Goal: Task Accomplishment & Management: Use online tool/utility

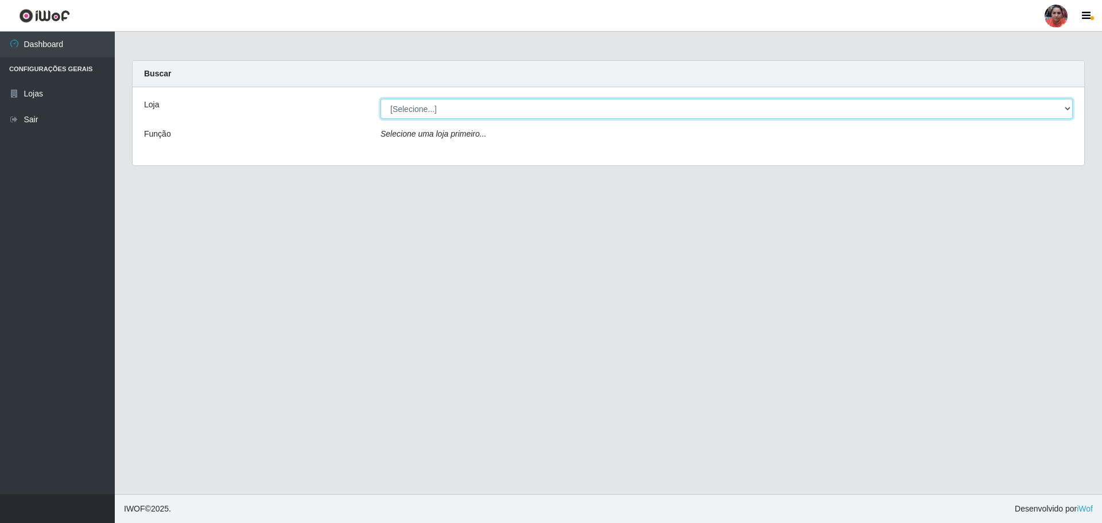
click at [1068, 108] on select "[Selecione...] Mar Vermelho - Loja 05" at bounding box center [726, 109] width 692 height 20
select select "252"
click at [380, 99] on select "[Selecione...] Mar Vermelho - Loja 05" at bounding box center [726, 109] width 692 height 20
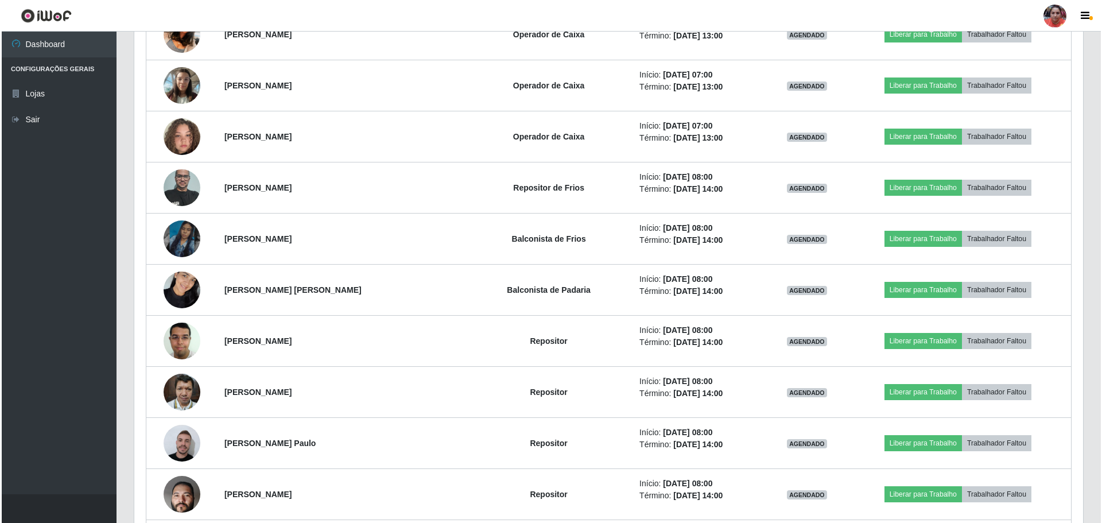
scroll to position [437, 0]
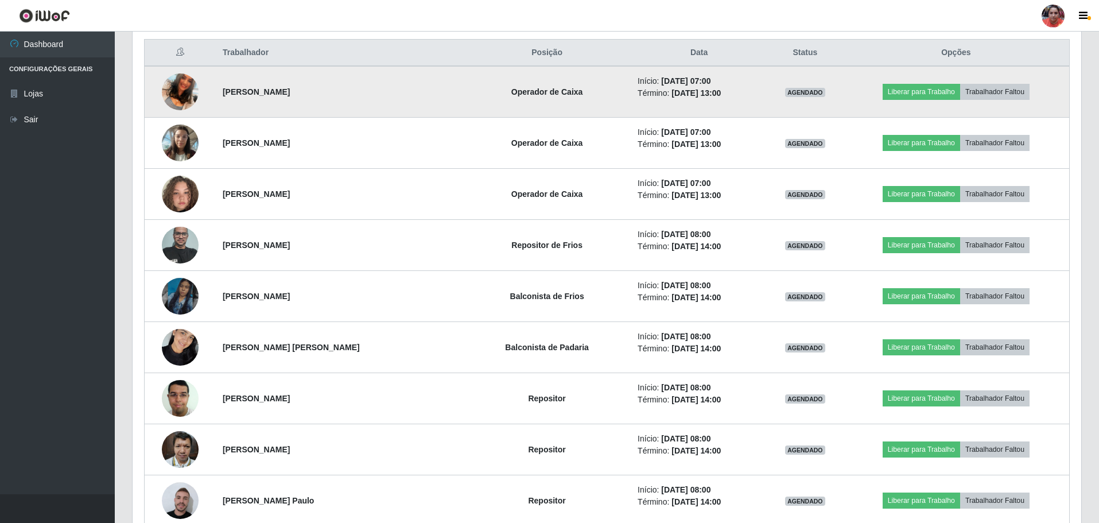
click at [170, 100] on img at bounding box center [180, 91] width 37 height 65
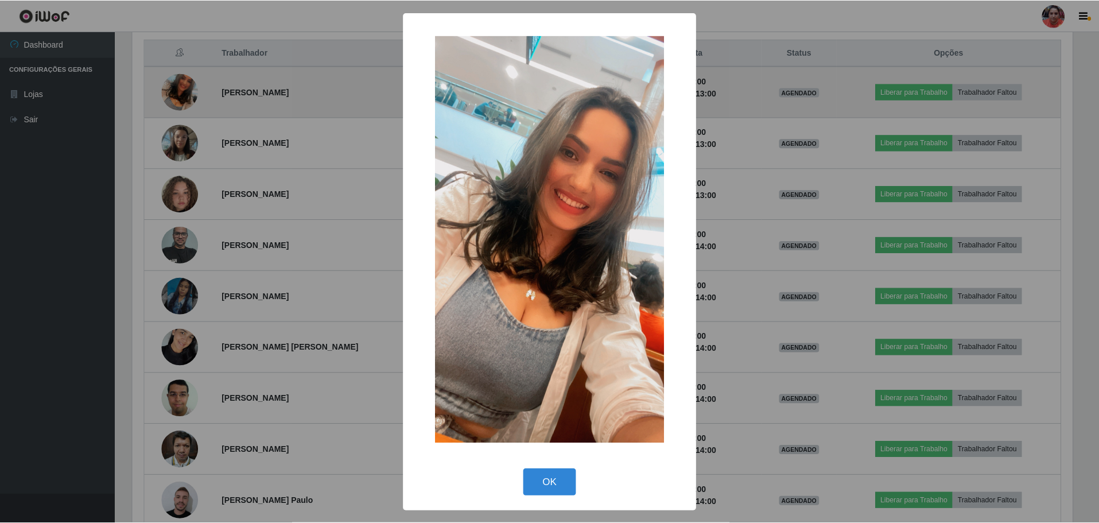
scroll to position [238, 943]
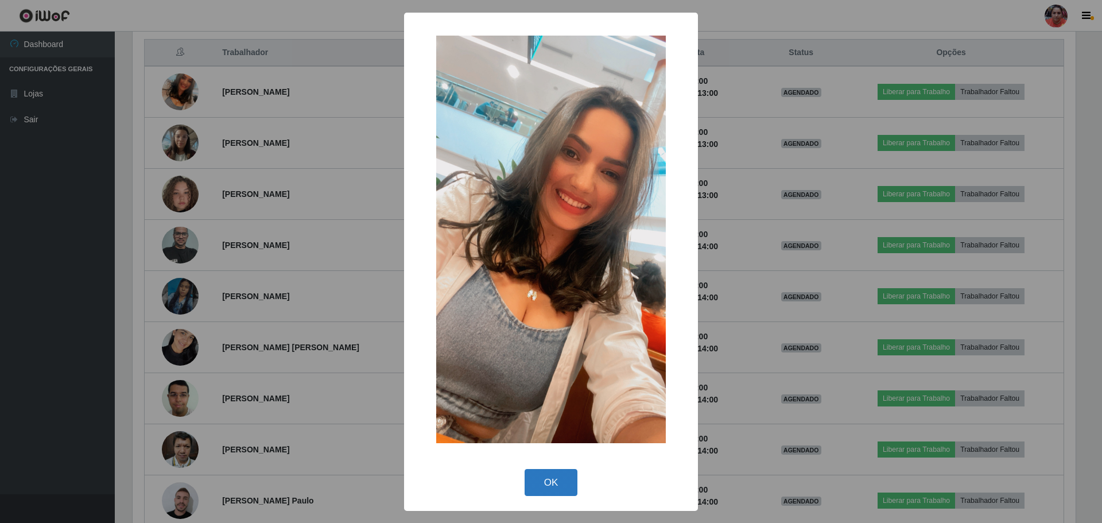
click at [570, 493] on button "OK" at bounding box center [550, 482] width 53 height 27
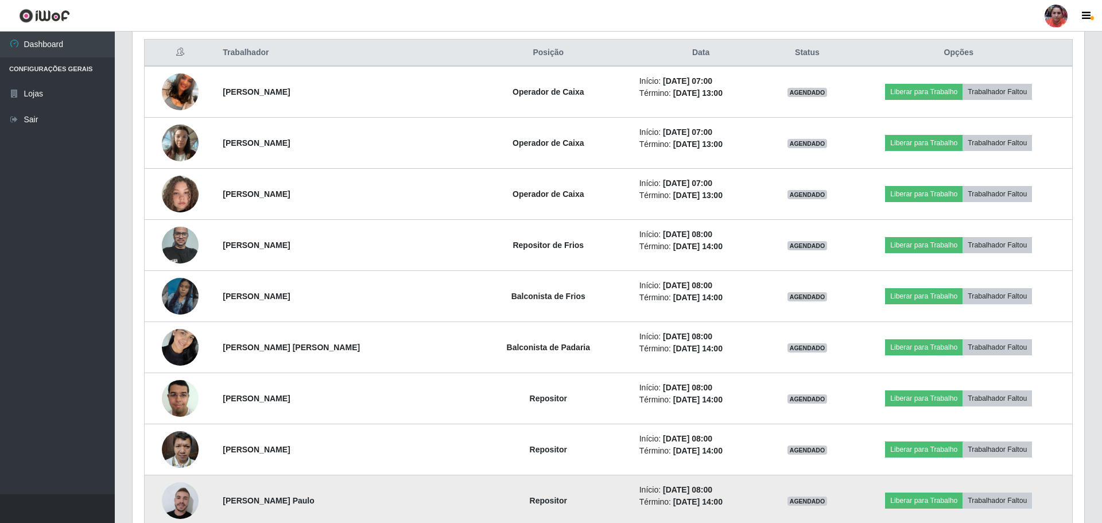
scroll to position [238, 949]
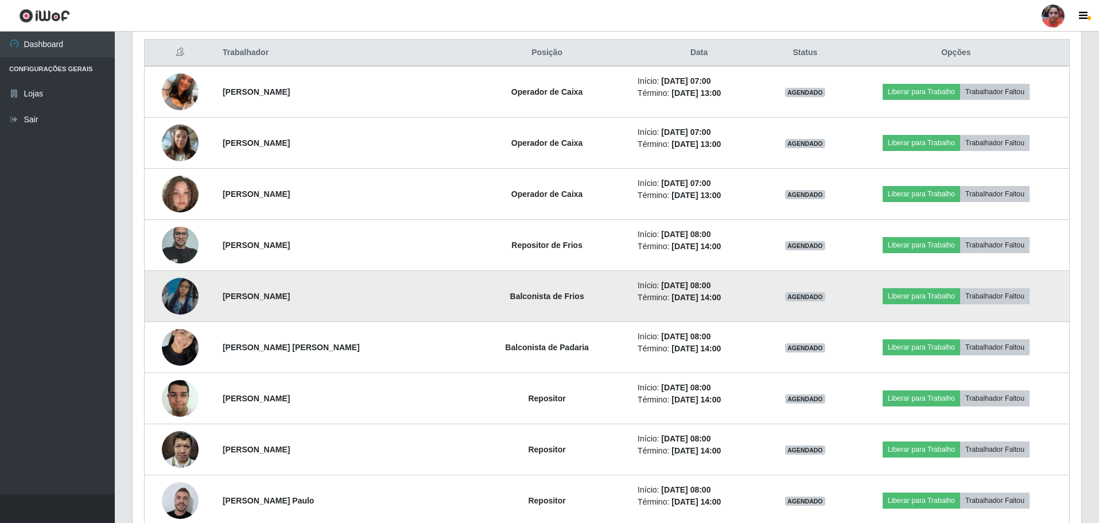
click at [185, 298] on img at bounding box center [180, 295] width 37 height 65
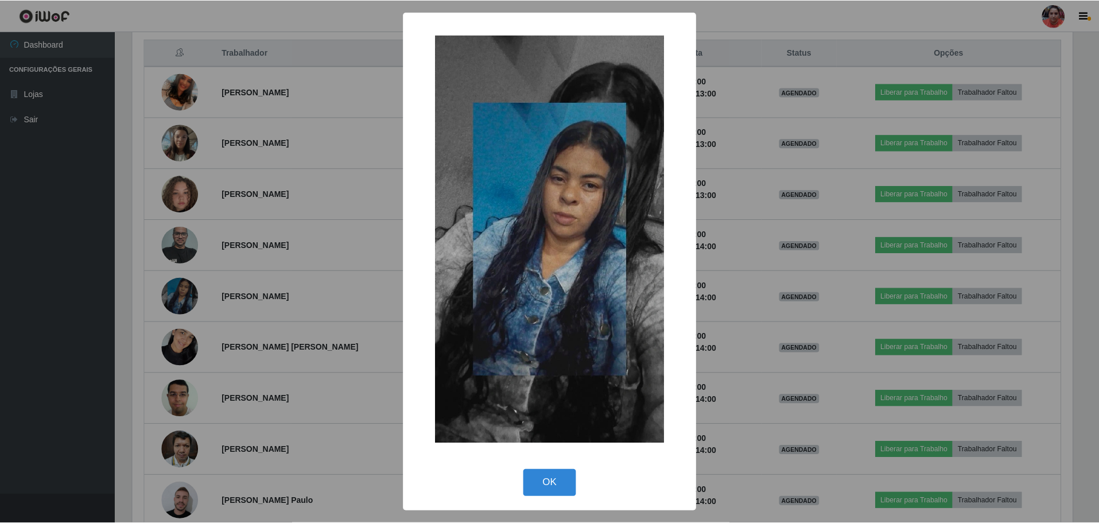
scroll to position [238, 943]
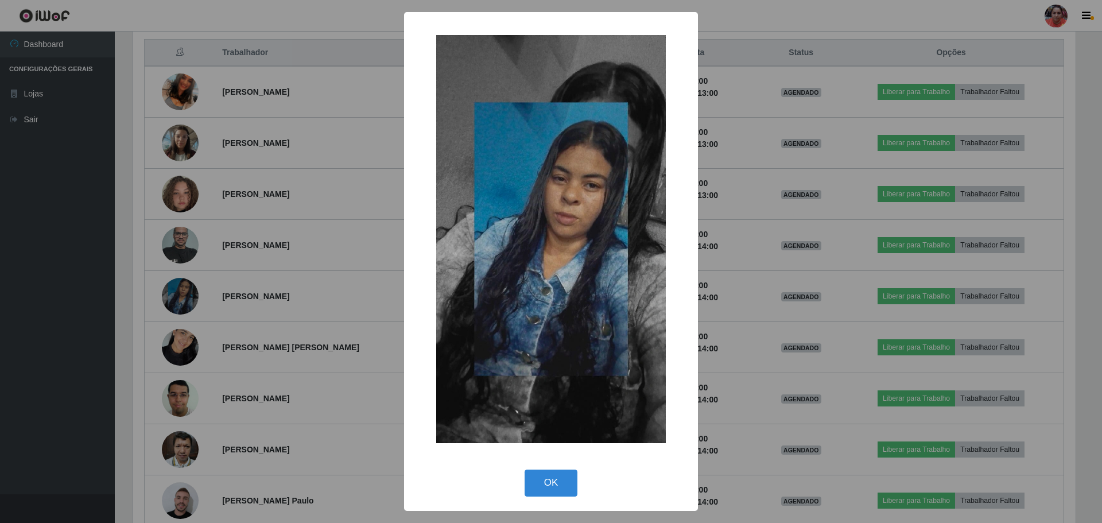
click at [550, 496] on div "OK Cancel" at bounding box center [550, 482] width 271 height 33
click at [567, 489] on button "OK" at bounding box center [550, 482] width 53 height 27
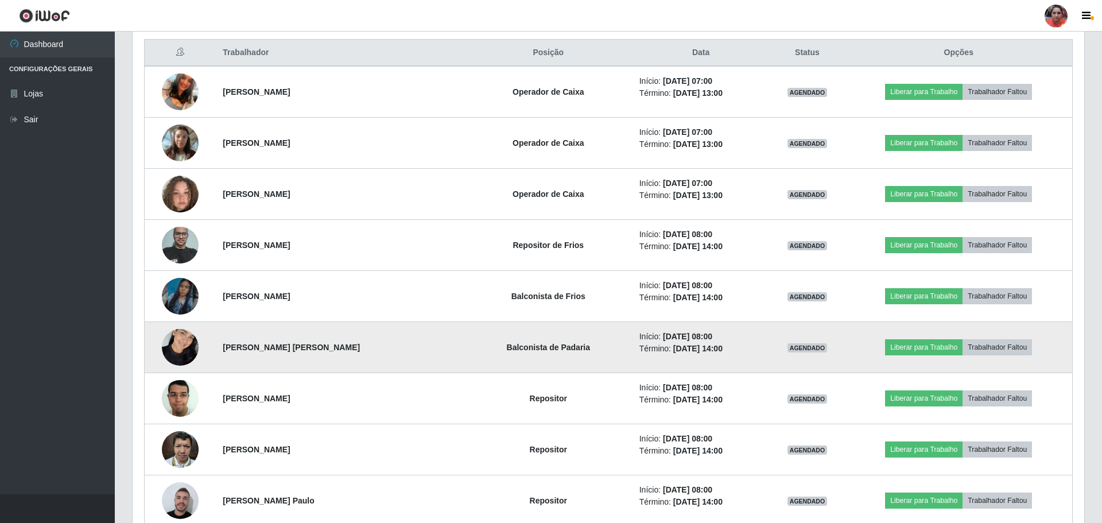
scroll to position [238, 949]
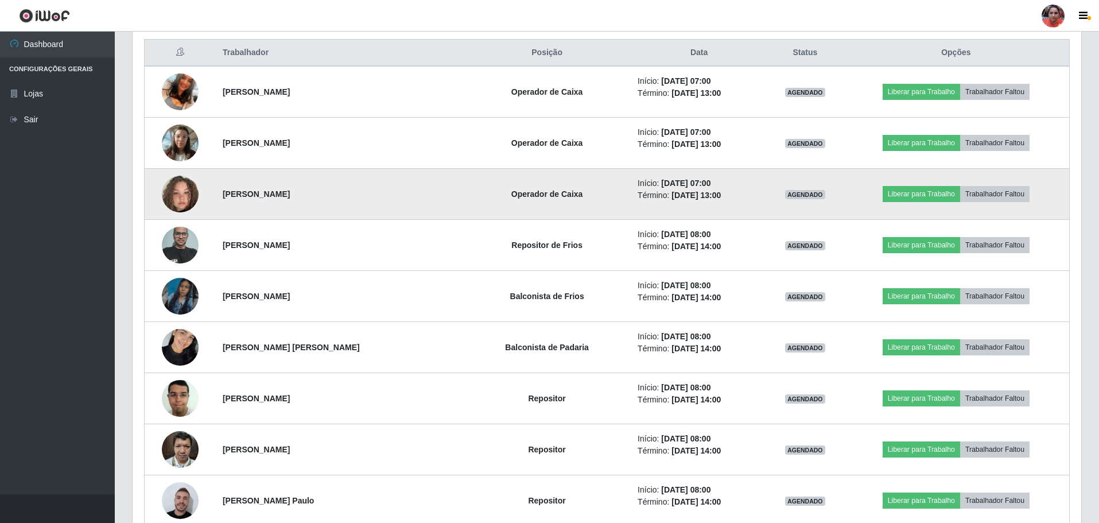
click at [180, 201] on img at bounding box center [180, 193] width 37 height 65
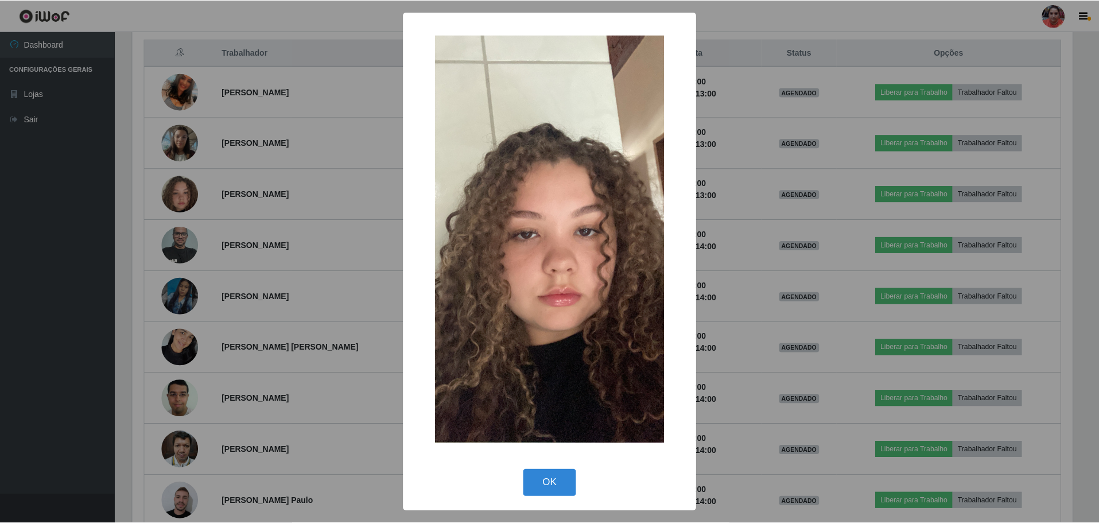
scroll to position [238, 943]
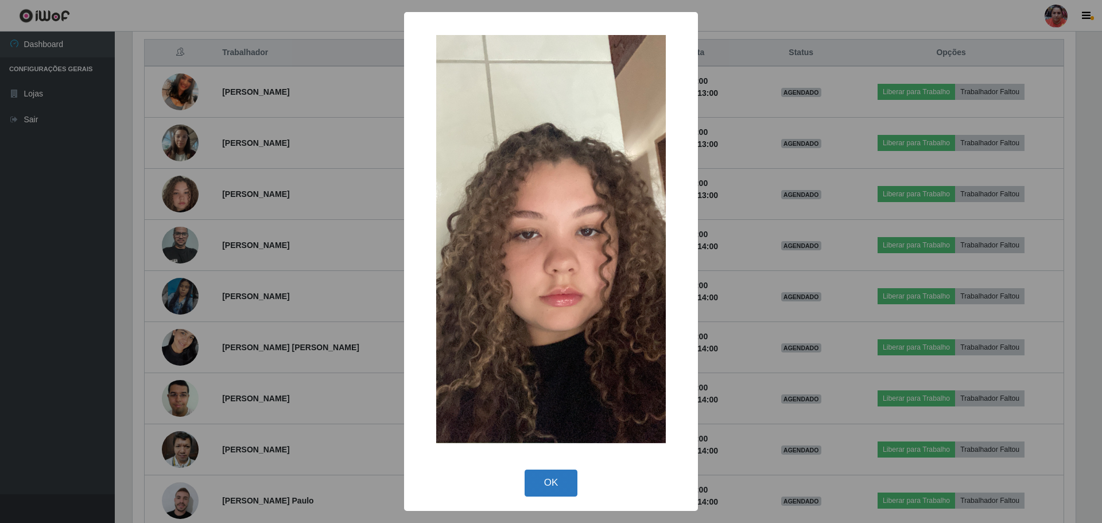
click at [541, 475] on button "OK" at bounding box center [550, 482] width 53 height 27
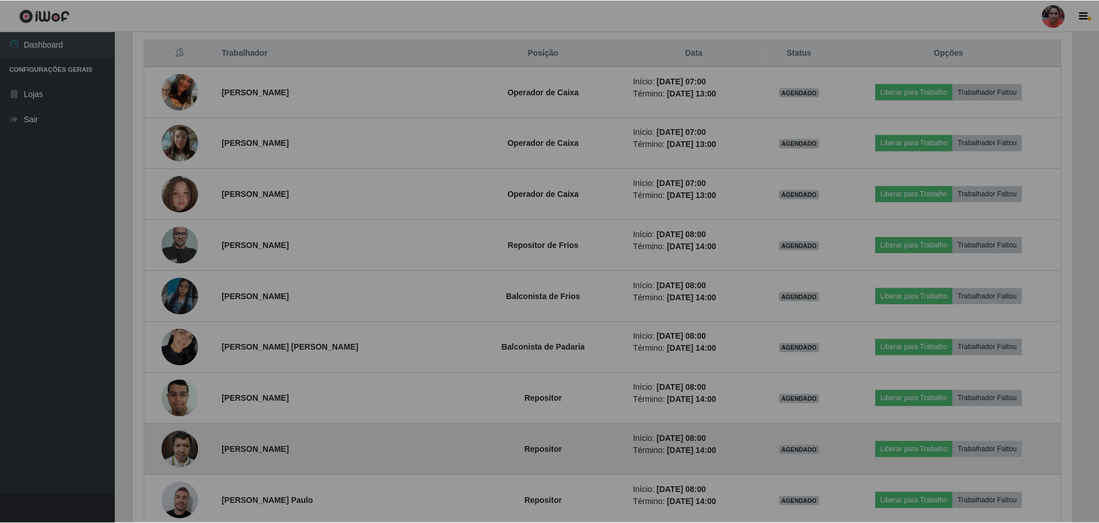
scroll to position [238, 949]
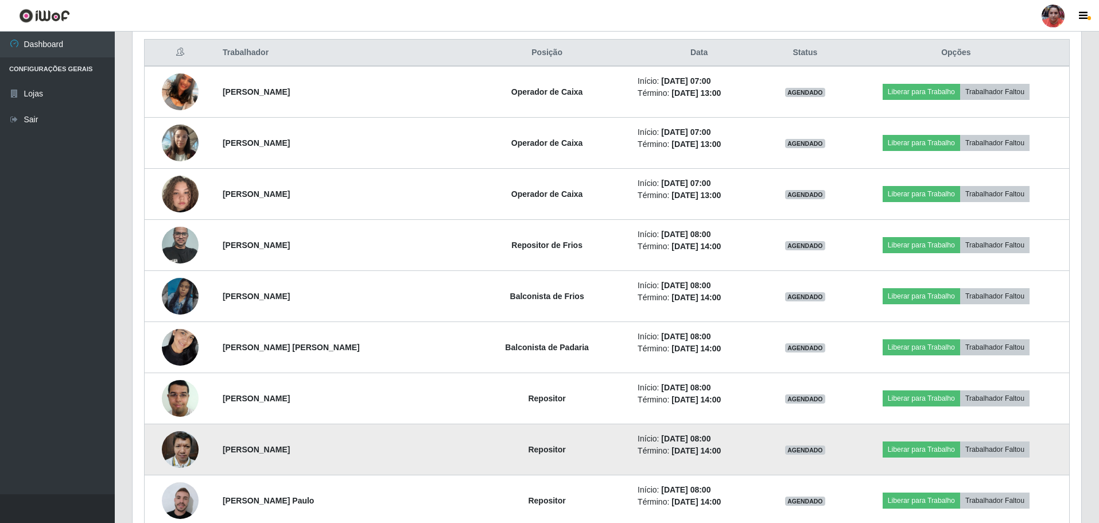
click at [179, 457] on img at bounding box center [180, 449] width 37 height 49
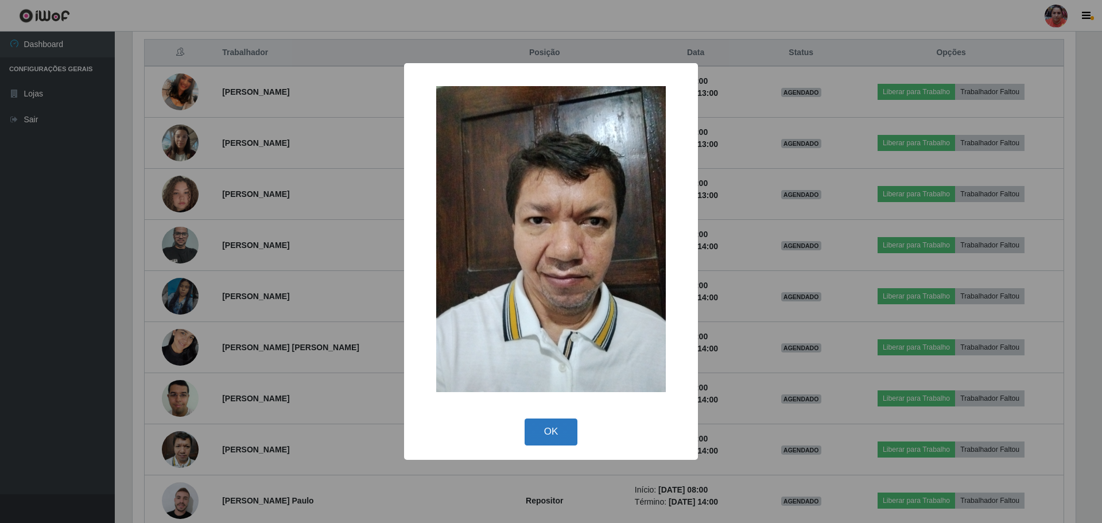
click at [551, 436] on button "OK" at bounding box center [550, 431] width 53 height 27
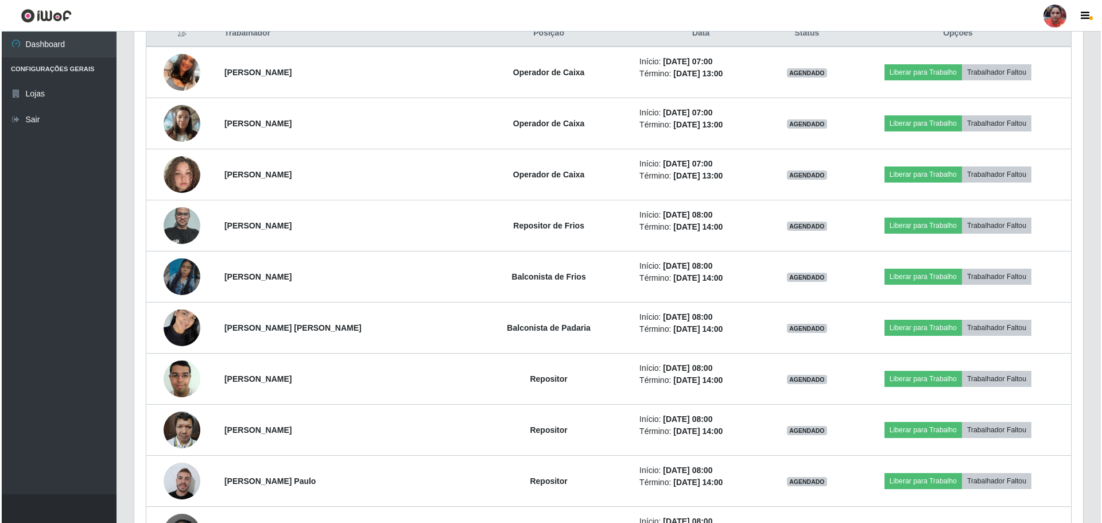
scroll to position [379, 0]
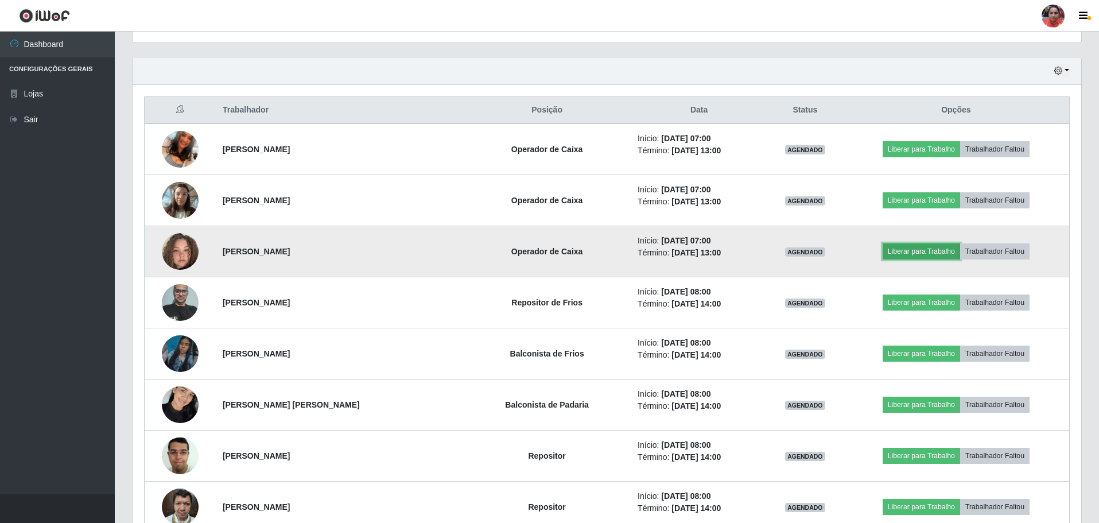
click at [928, 249] on button "Liberar para Trabalho" at bounding box center [921, 251] width 77 height 16
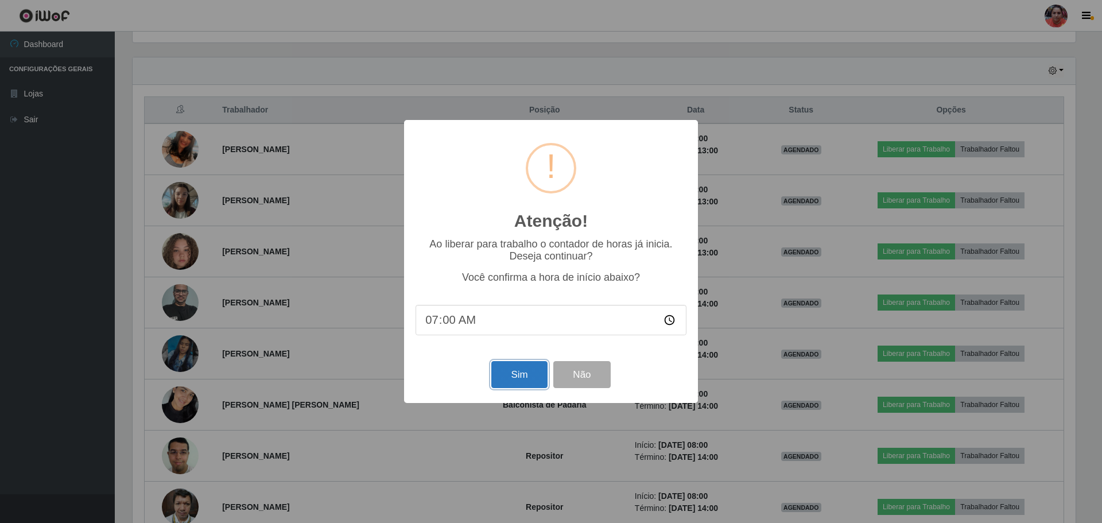
click at [526, 372] on button "Sim" at bounding box center [519, 374] width 56 height 27
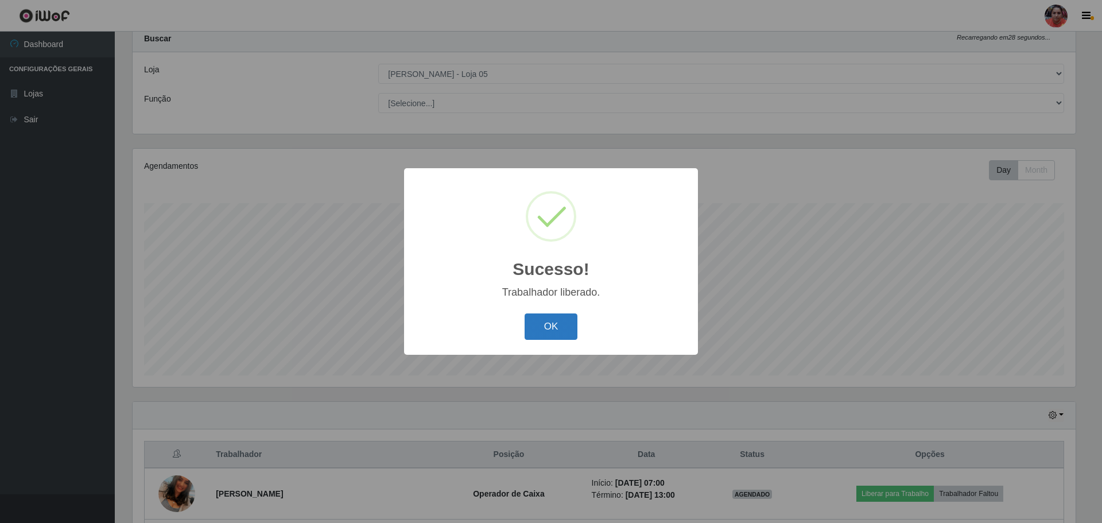
click at [562, 338] on button "OK" at bounding box center [550, 326] width 53 height 27
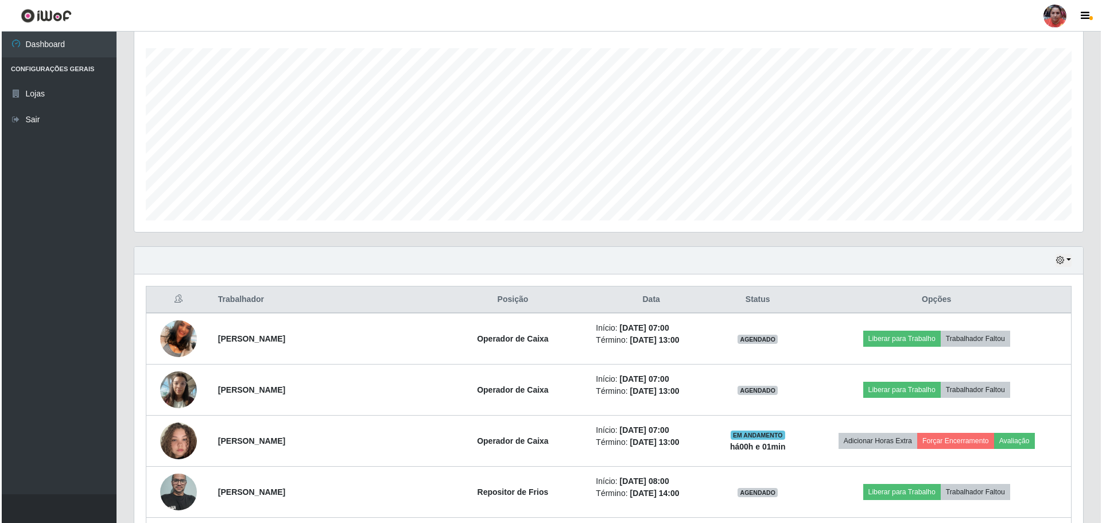
scroll to position [207, 0]
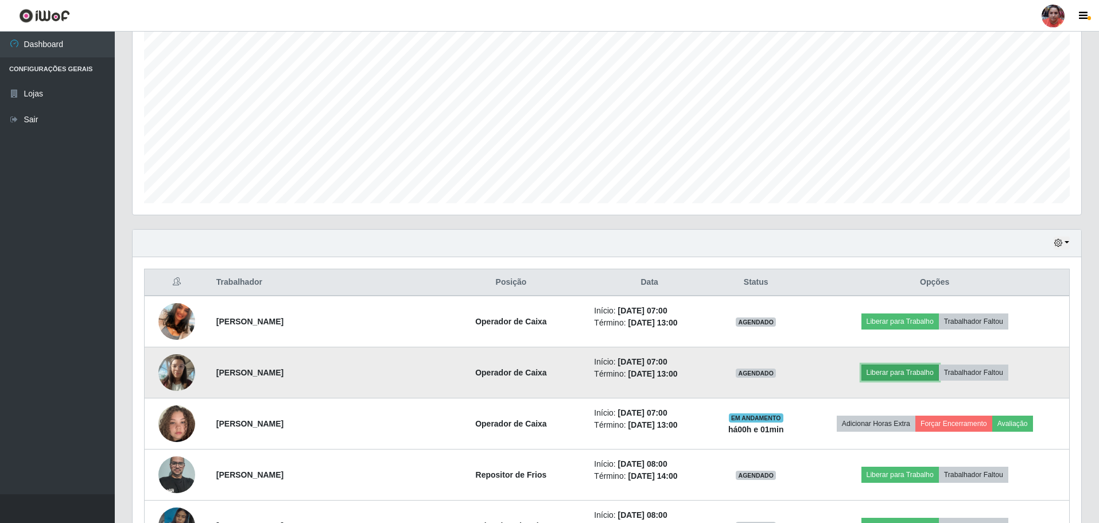
click at [889, 372] on button "Liberar para Trabalho" at bounding box center [899, 372] width 77 height 16
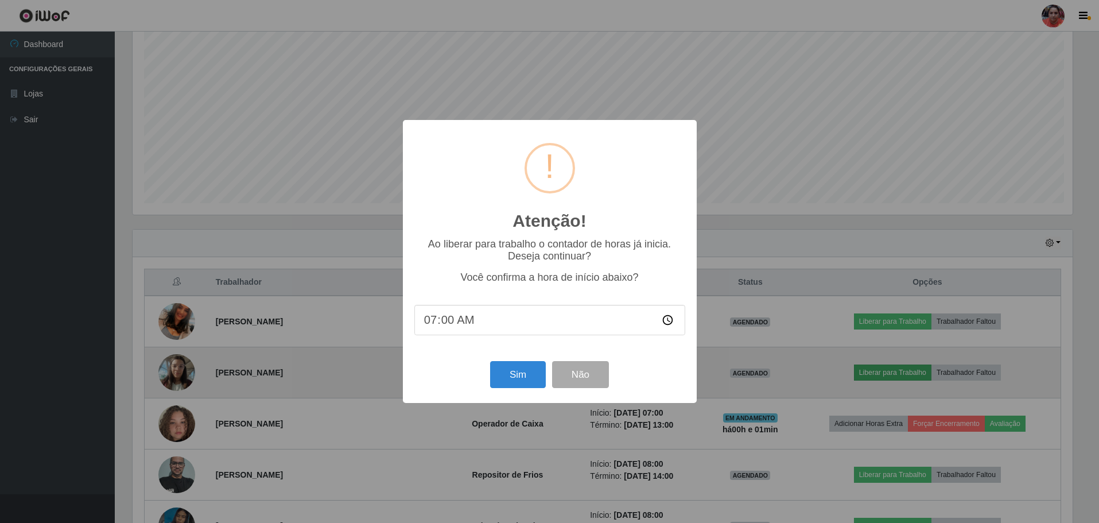
scroll to position [238, 943]
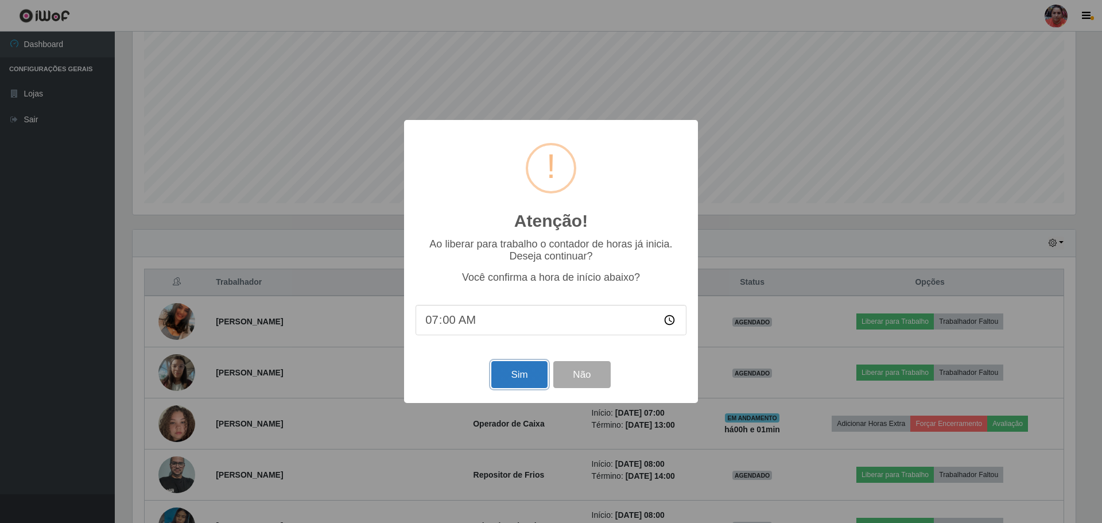
click at [515, 374] on button "Sim" at bounding box center [519, 374] width 56 height 27
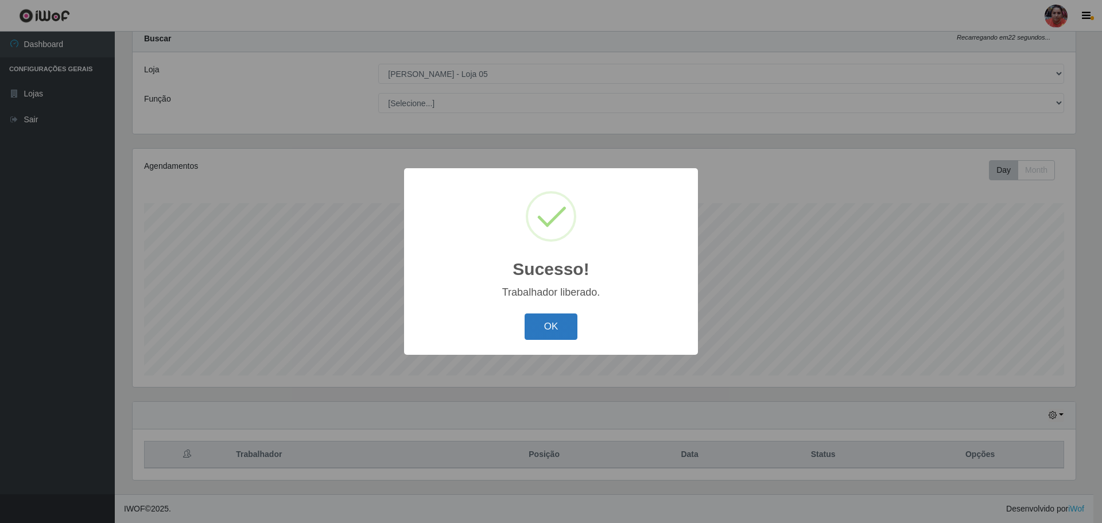
click at [547, 324] on button "OK" at bounding box center [550, 326] width 53 height 27
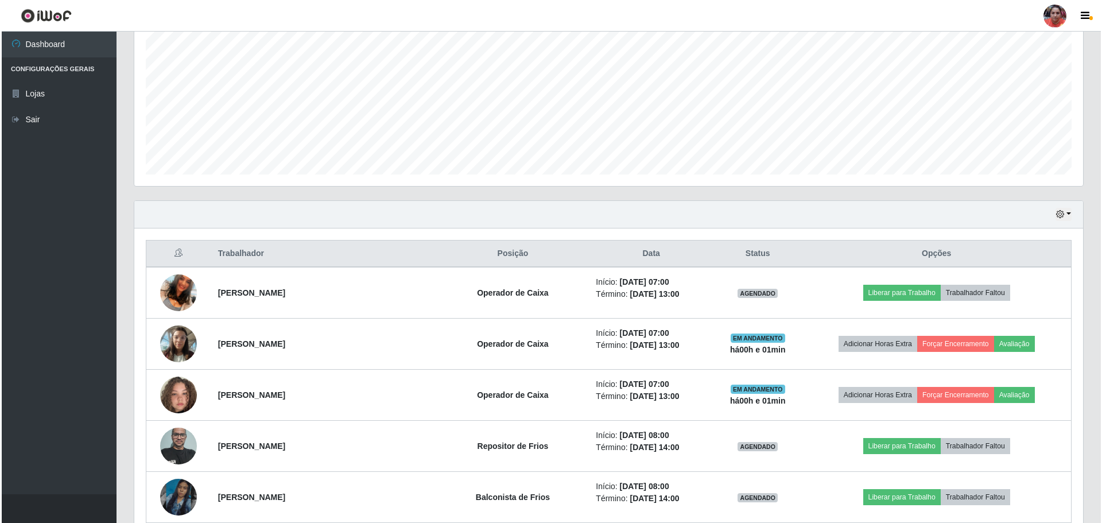
scroll to position [265, 0]
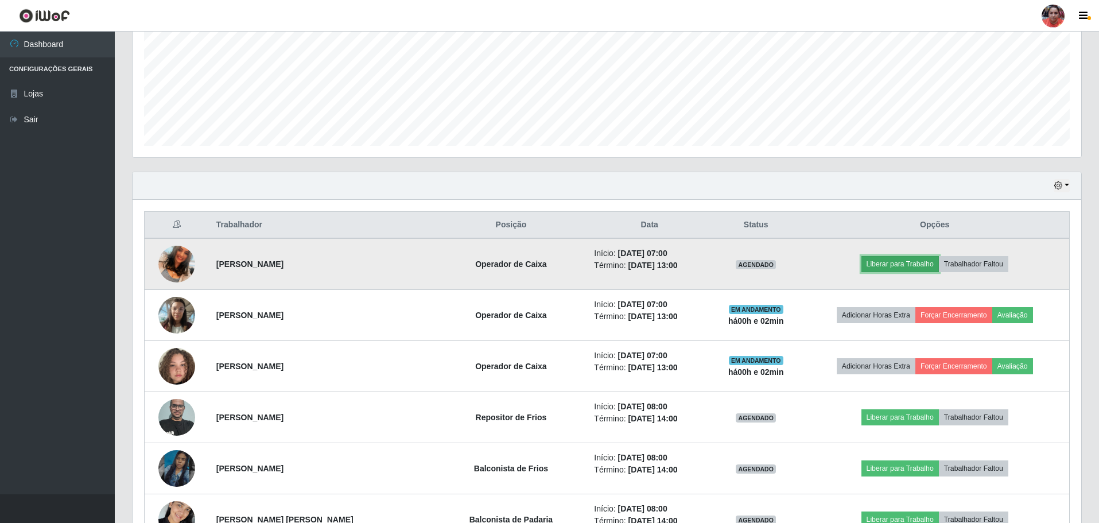
click at [882, 262] on button "Liberar para Trabalho" at bounding box center [899, 264] width 77 height 16
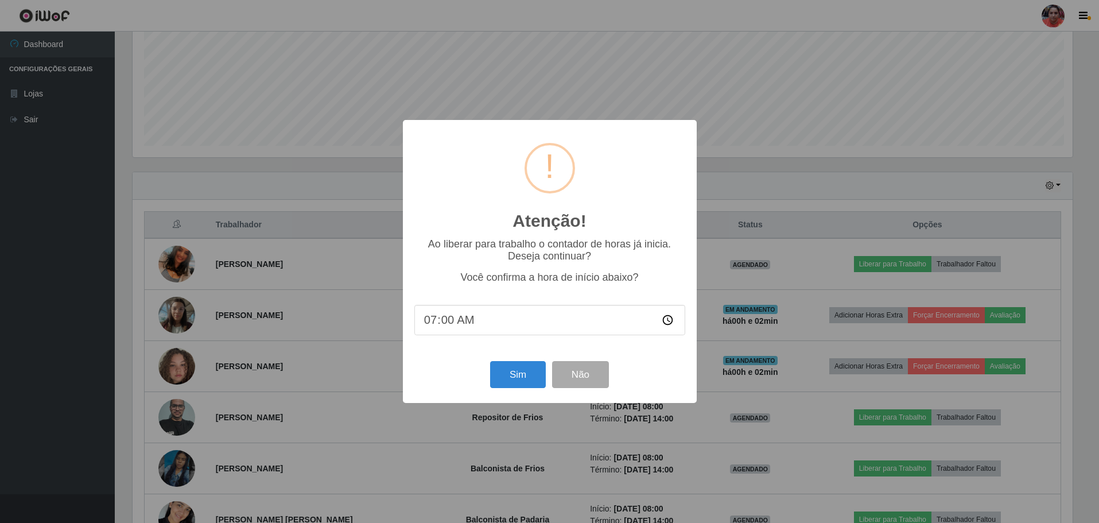
scroll to position [238, 943]
click at [504, 357] on div "Atenção! × Ao liberar para trabalho o contador de horas já inicia. Deseja conti…" at bounding box center [551, 261] width 294 height 282
click at [510, 365] on button "Sim" at bounding box center [519, 374] width 56 height 27
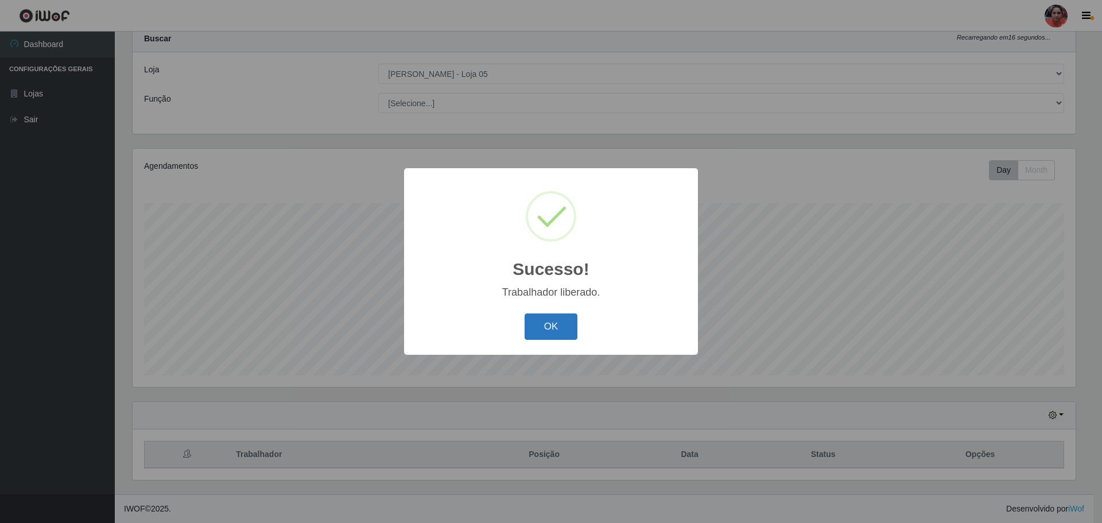
click at [555, 323] on button "OK" at bounding box center [550, 326] width 53 height 27
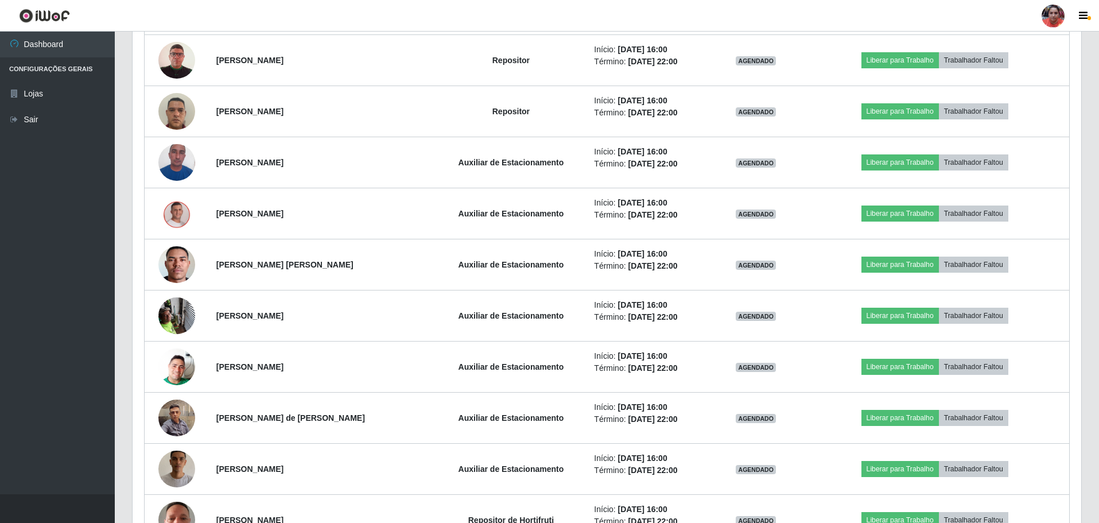
scroll to position [2189, 0]
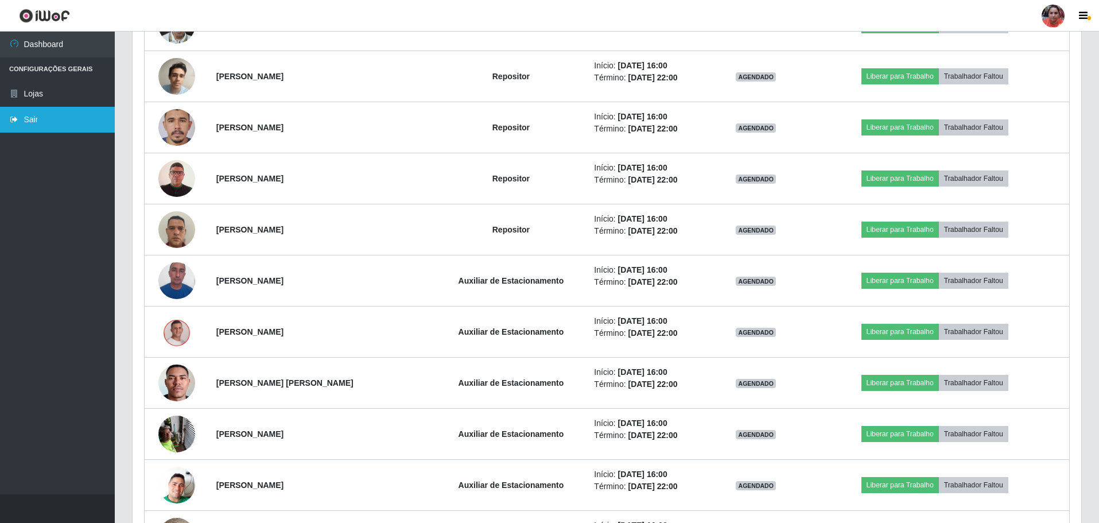
click at [24, 120] on link "Sair" at bounding box center [57, 120] width 115 height 26
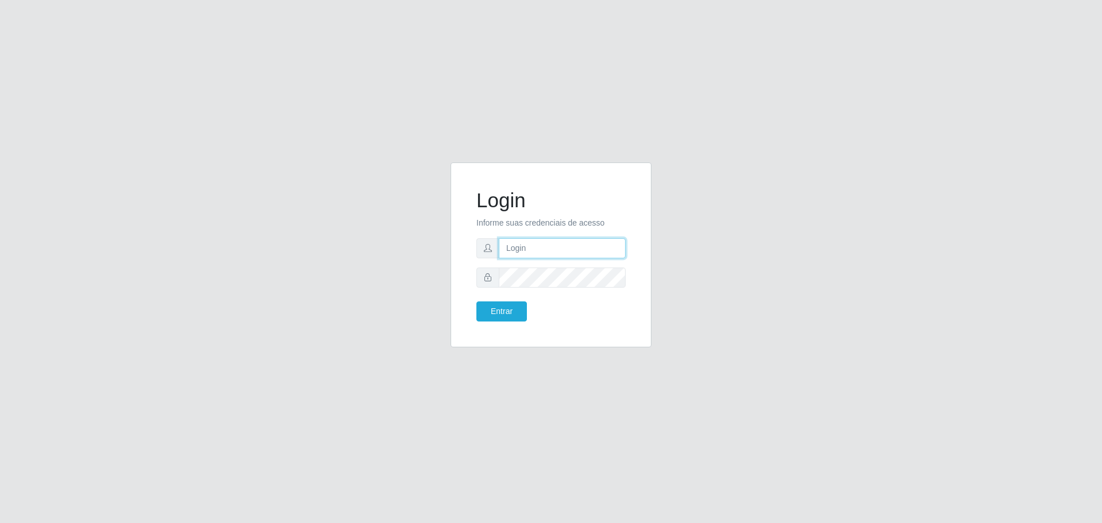
type input "[EMAIL_ADDRESS][DOMAIN_NAME]"
click at [519, 305] on button "Entrar" at bounding box center [501, 311] width 50 height 20
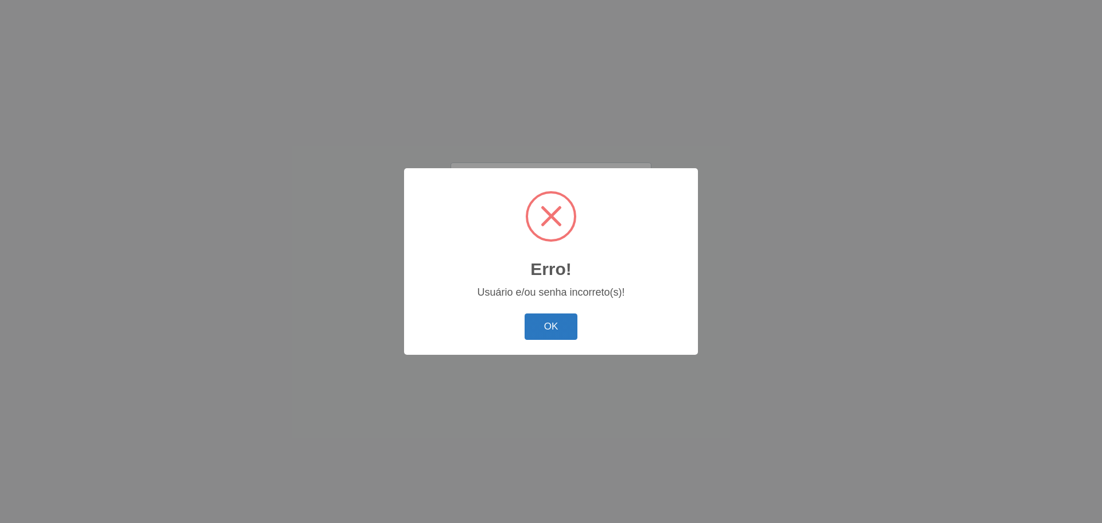
click at [564, 331] on button "OK" at bounding box center [550, 326] width 53 height 27
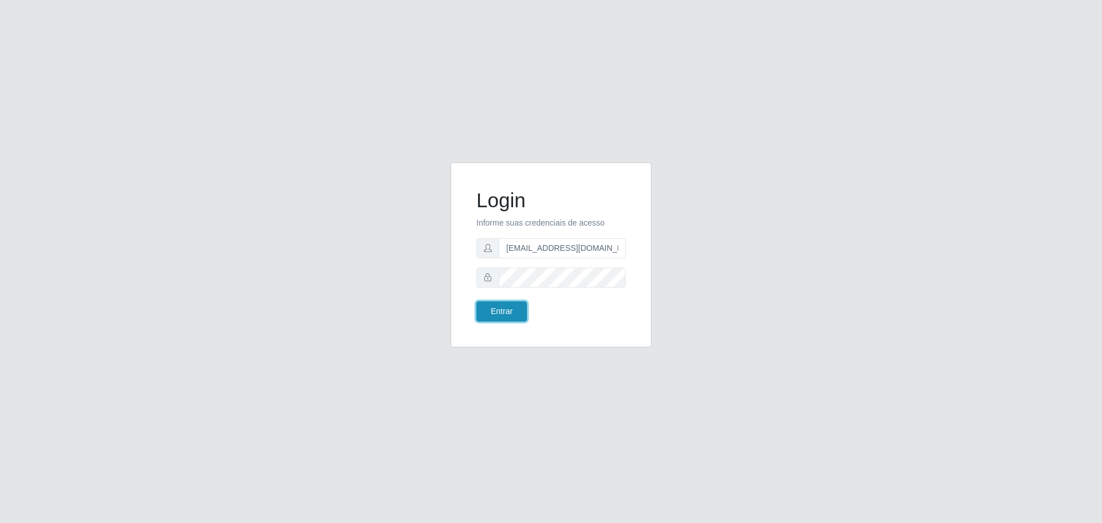
click at [511, 313] on button "Entrar" at bounding box center [501, 311] width 50 height 20
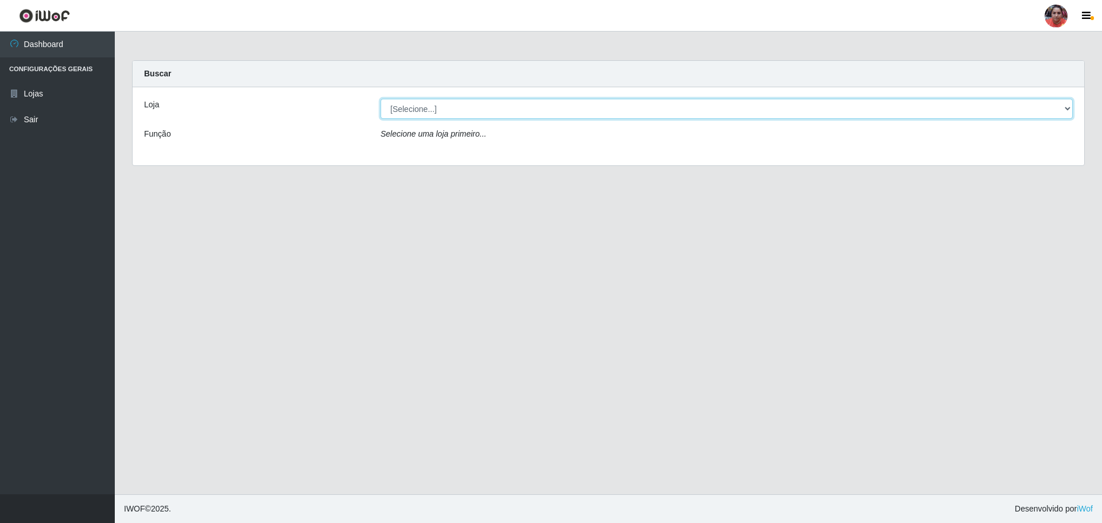
click at [1065, 106] on select "[Selecione...] Mar Vermelho - Loja 05" at bounding box center [726, 109] width 692 height 20
select select "252"
click at [380, 99] on select "[Selecione...] Mar Vermelho - Loja 05" at bounding box center [726, 109] width 692 height 20
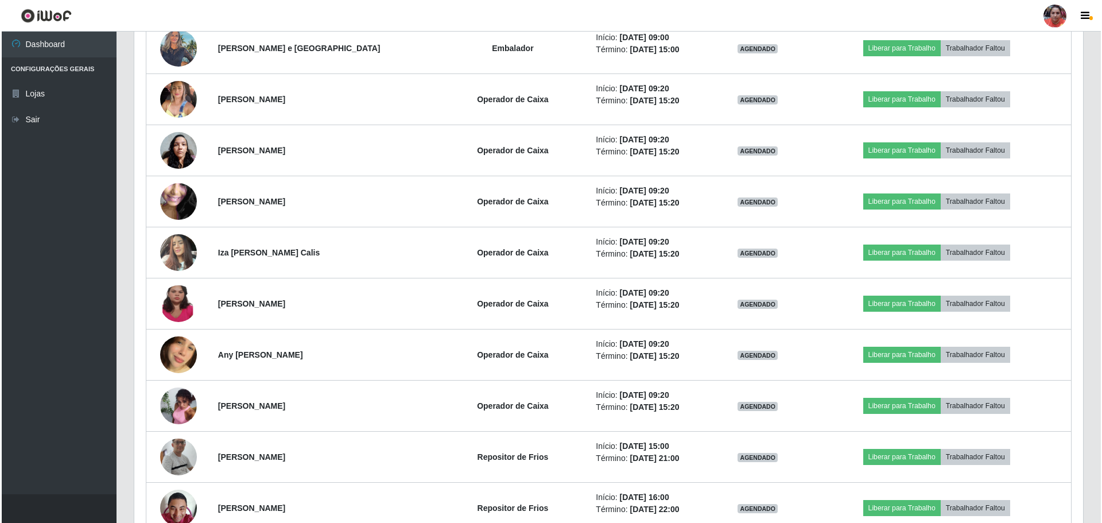
scroll to position [1561, 0]
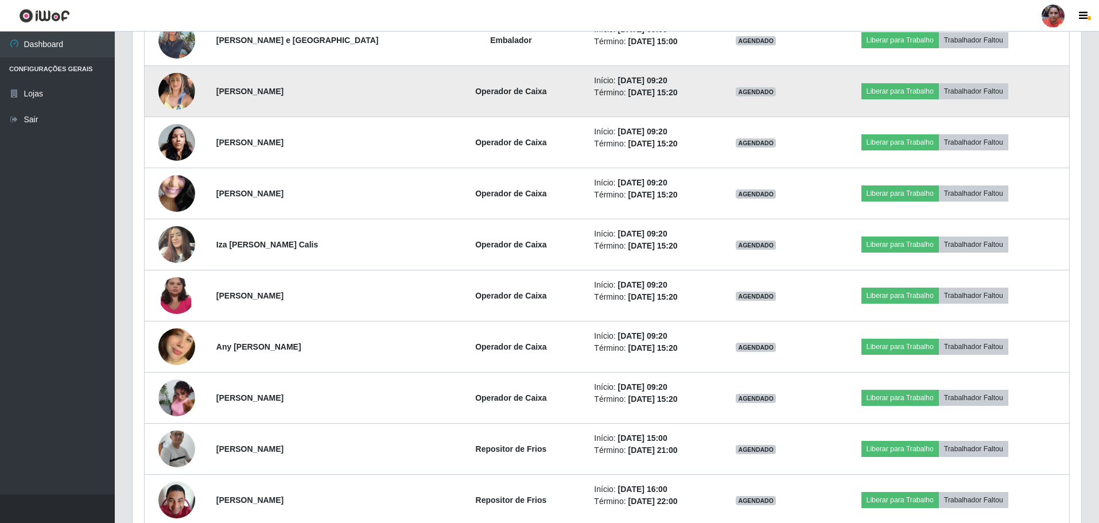
click at [172, 84] on img at bounding box center [176, 91] width 37 height 49
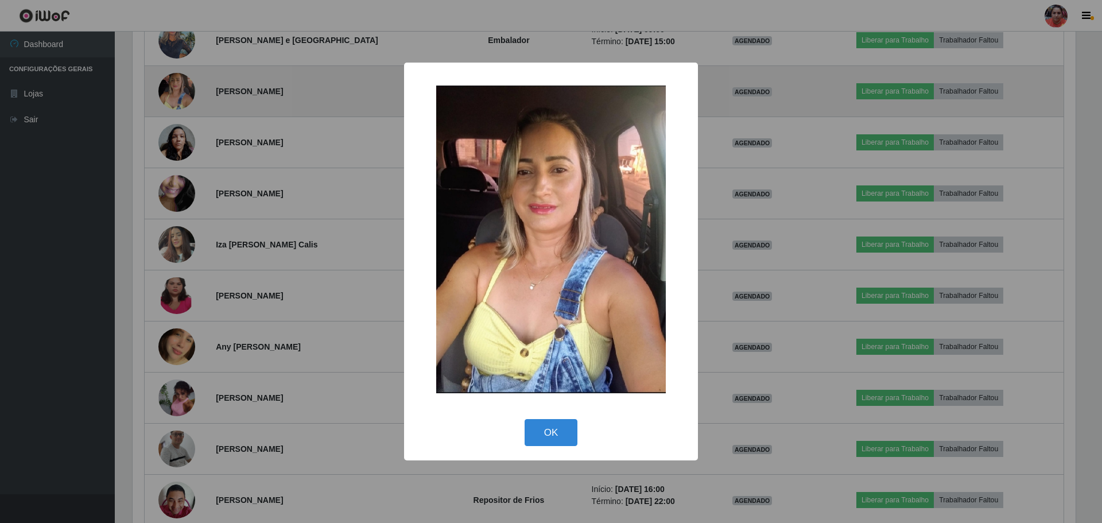
click at [172, 84] on div "× OK Cancel" at bounding box center [551, 261] width 1102 height 523
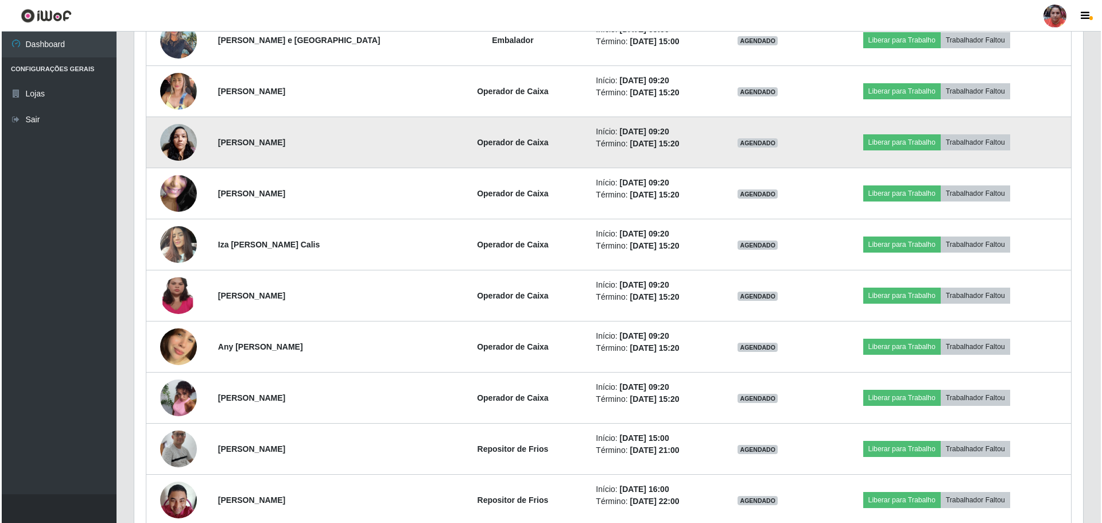
scroll to position [238, 949]
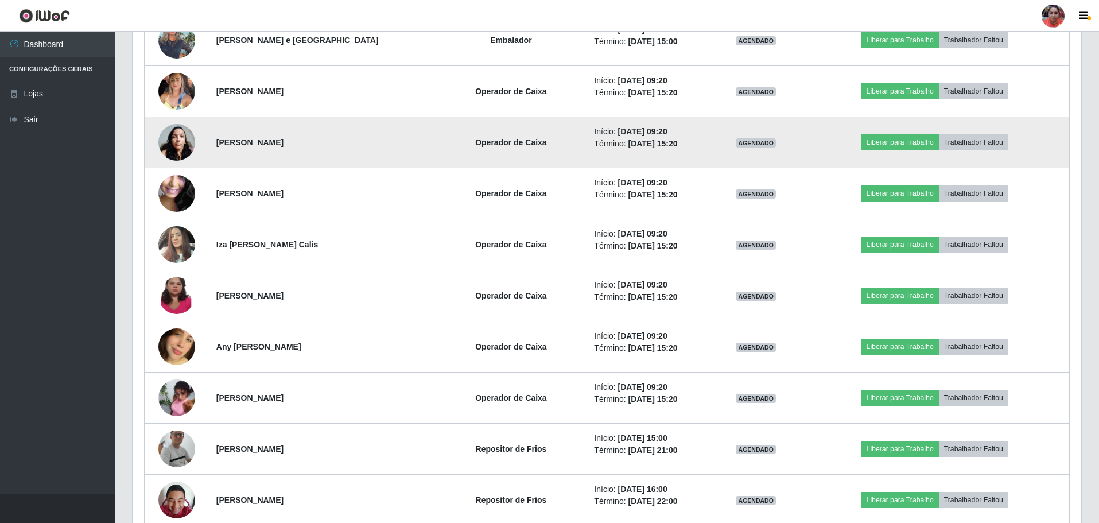
click at [170, 134] on img at bounding box center [176, 142] width 37 height 49
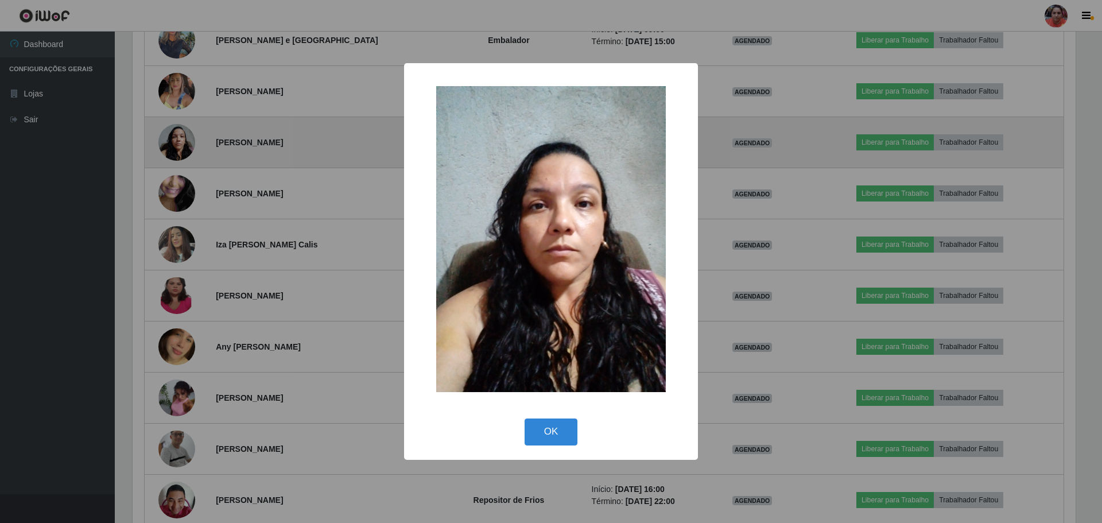
click at [170, 134] on div "× OK Cancel" at bounding box center [551, 261] width 1102 height 523
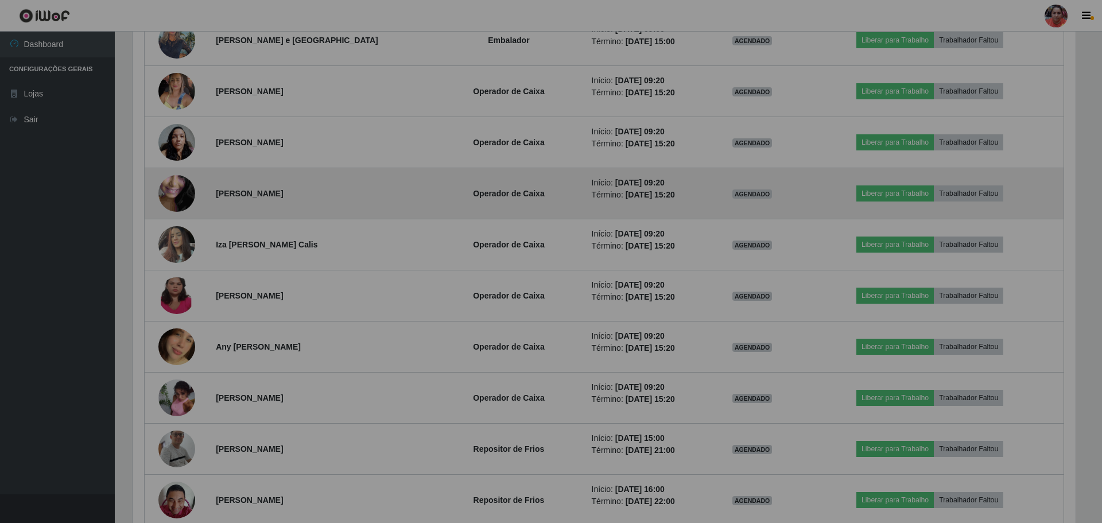
scroll to position [238, 949]
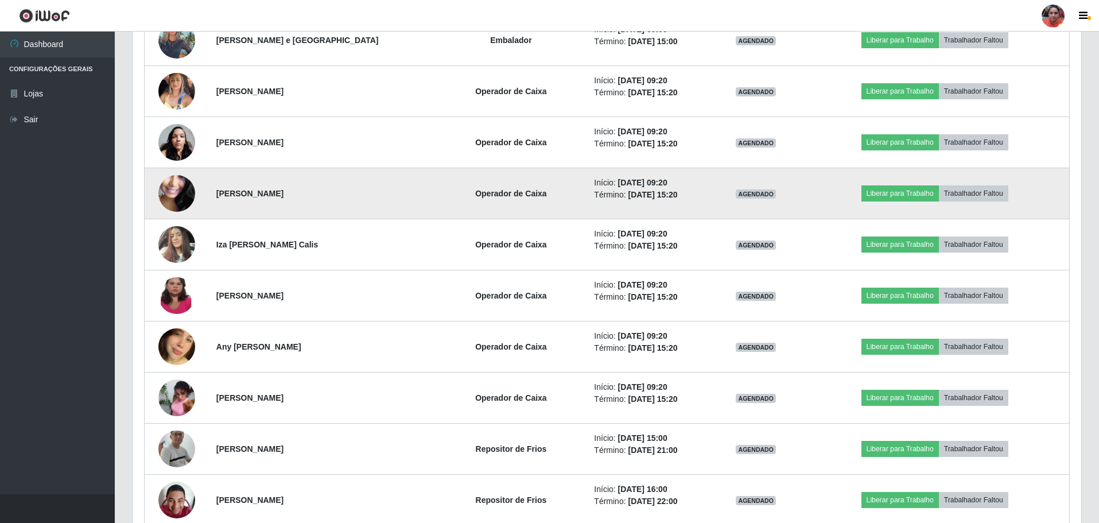
click at [169, 187] on img at bounding box center [176, 194] width 37 height 82
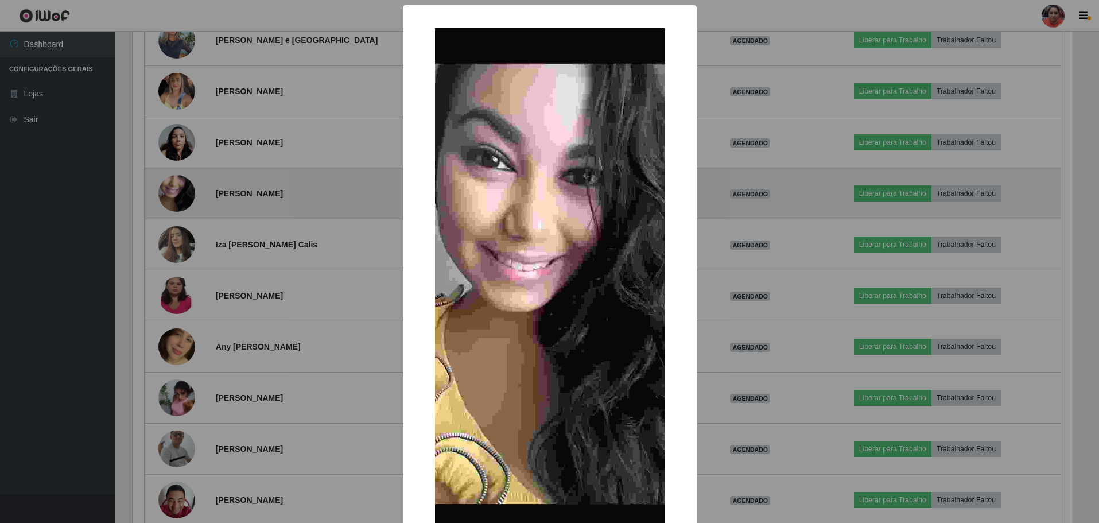
scroll to position [238, 943]
click at [169, 187] on div "× OK Cancel" at bounding box center [551, 261] width 1102 height 523
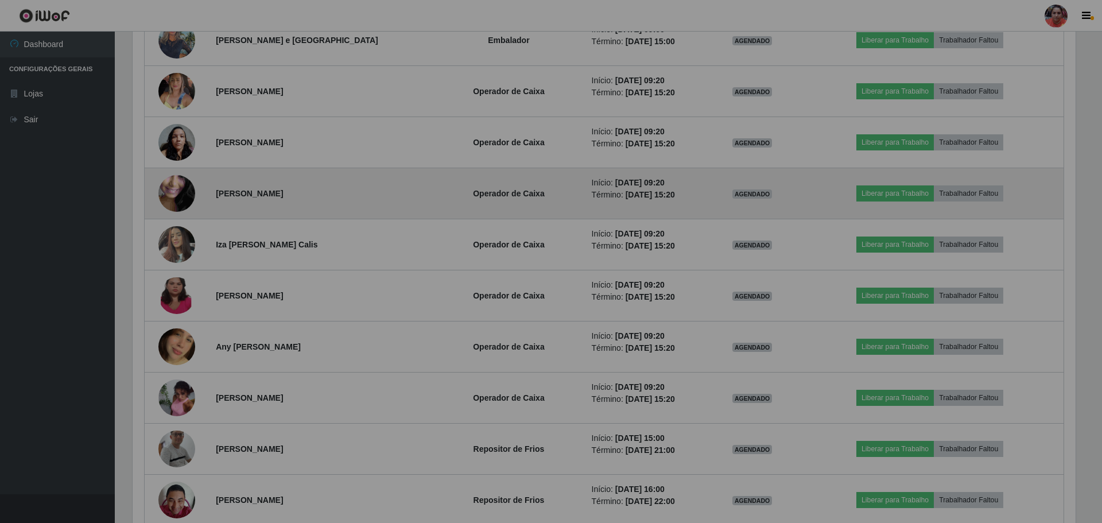
scroll to position [238, 949]
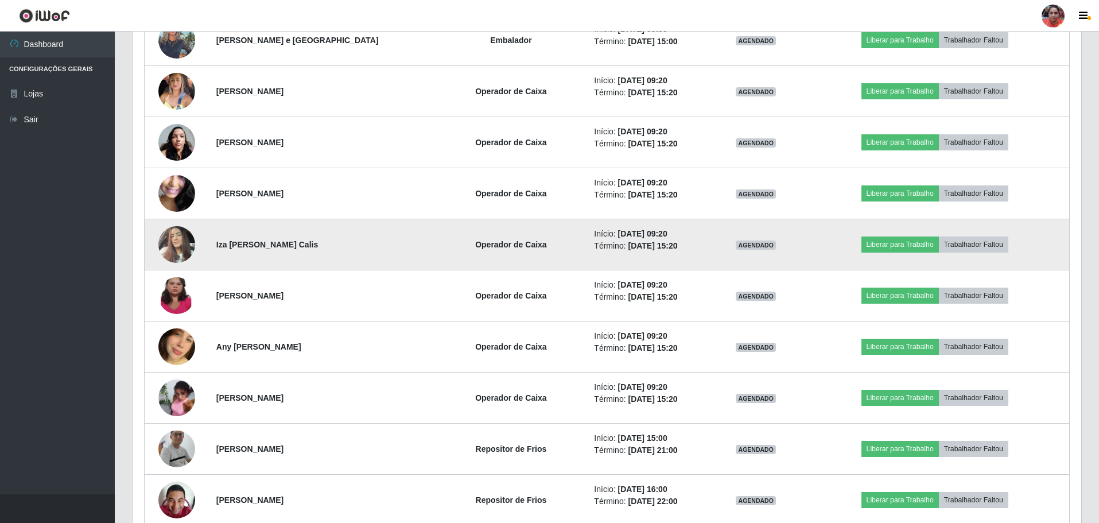
click at [176, 236] on img at bounding box center [176, 244] width 37 height 49
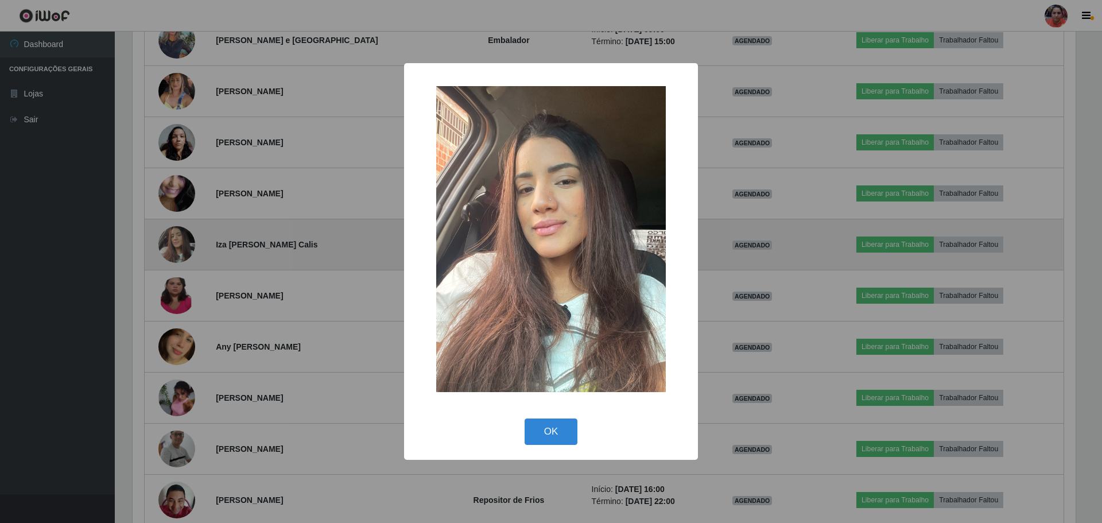
click at [176, 236] on div "× OK Cancel" at bounding box center [551, 261] width 1102 height 523
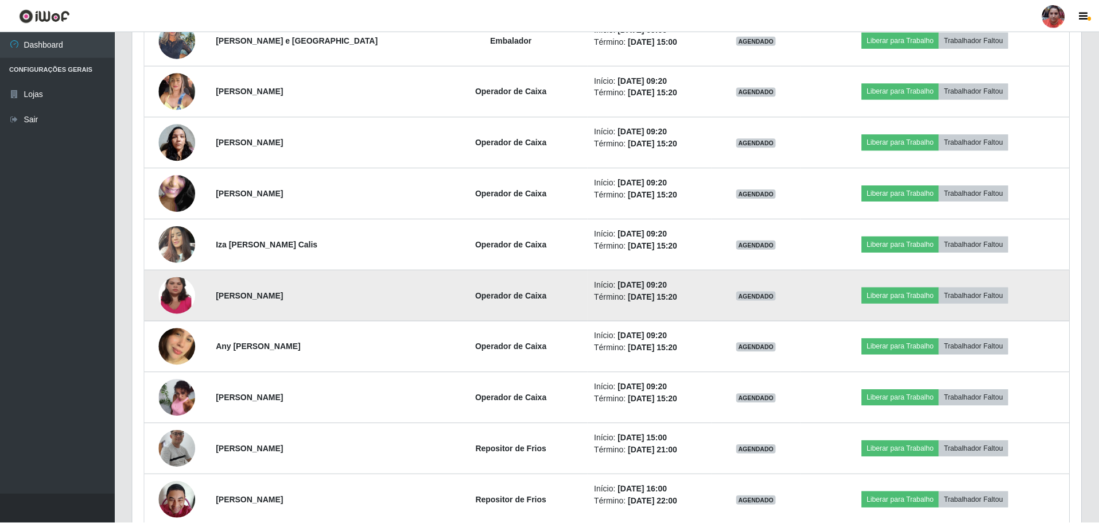
scroll to position [238, 949]
click at [170, 286] on img at bounding box center [176, 295] width 37 height 81
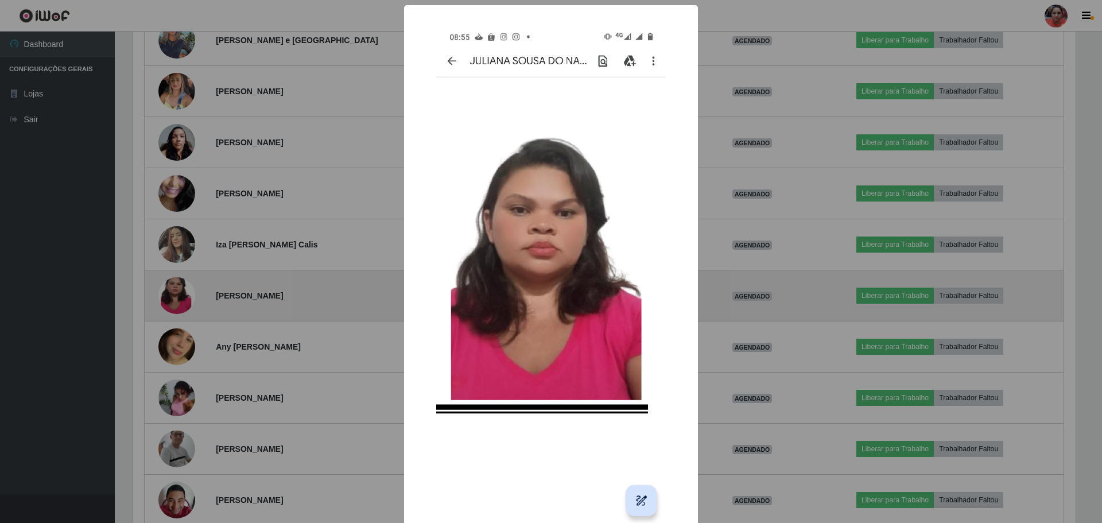
click at [170, 286] on div "× OK Cancel" at bounding box center [551, 261] width 1102 height 523
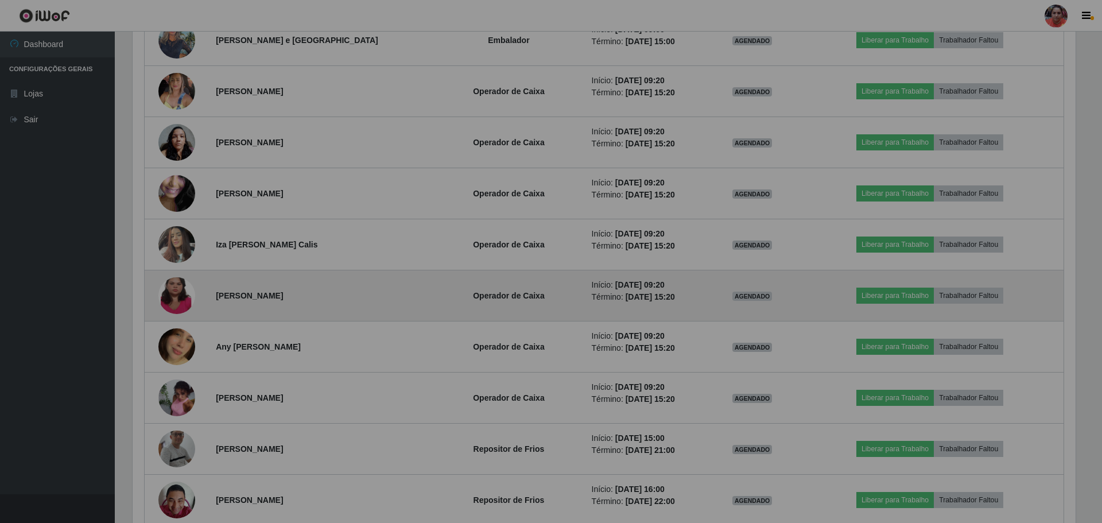
scroll to position [238, 949]
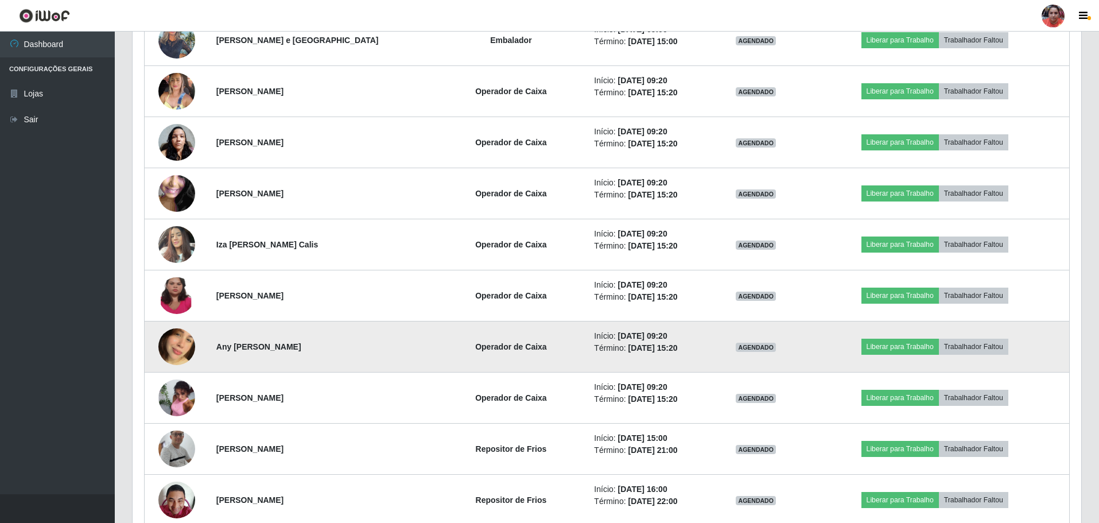
click at [179, 352] on img at bounding box center [176, 346] width 37 height 65
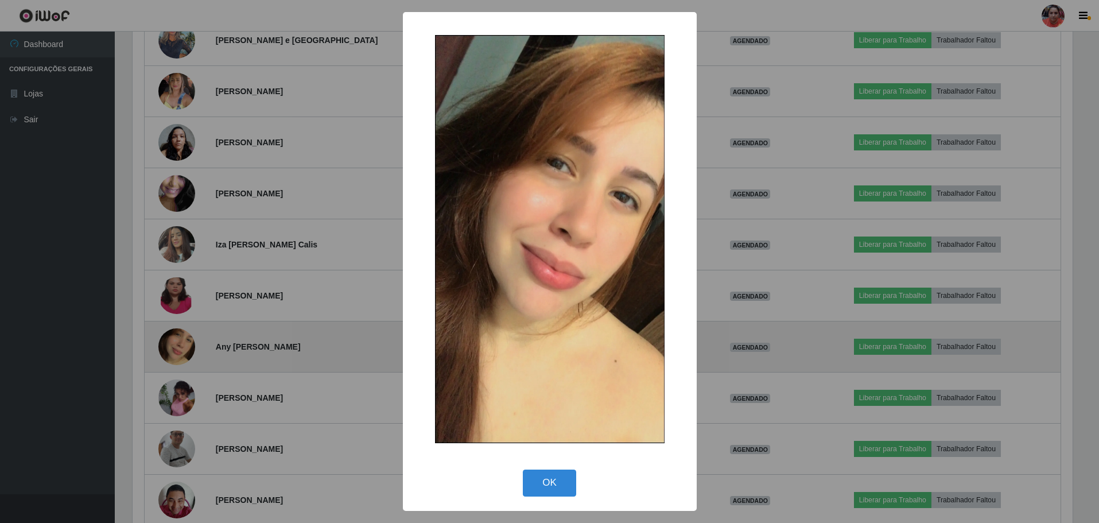
scroll to position [238, 943]
click at [179, 352] on div "× OK Cancel" at bounding box center [551, 261] width 1102 height 523
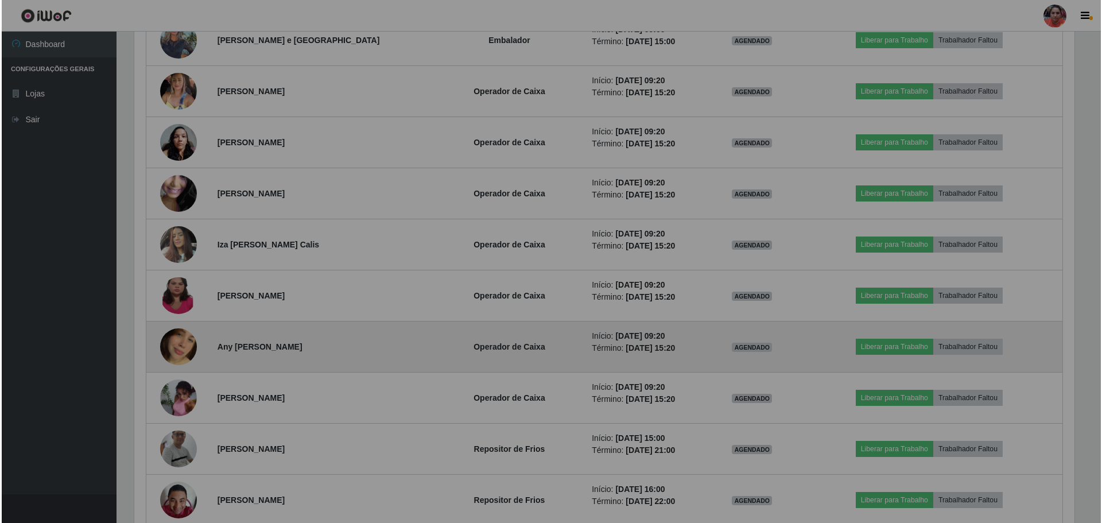
scroll to position [238, 949]
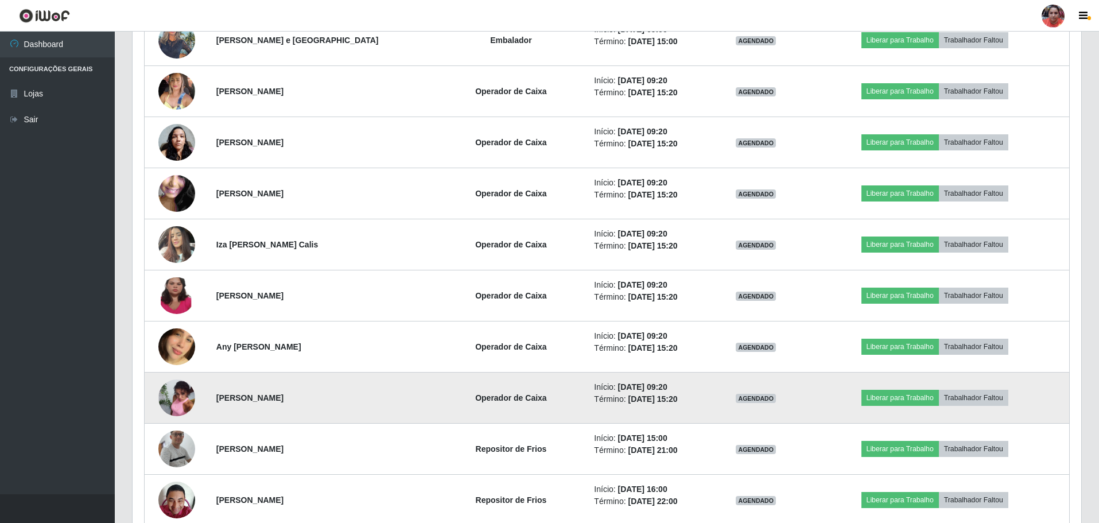
click at [182, 396] on img at bounding box center [176, 397] width 37 height 49
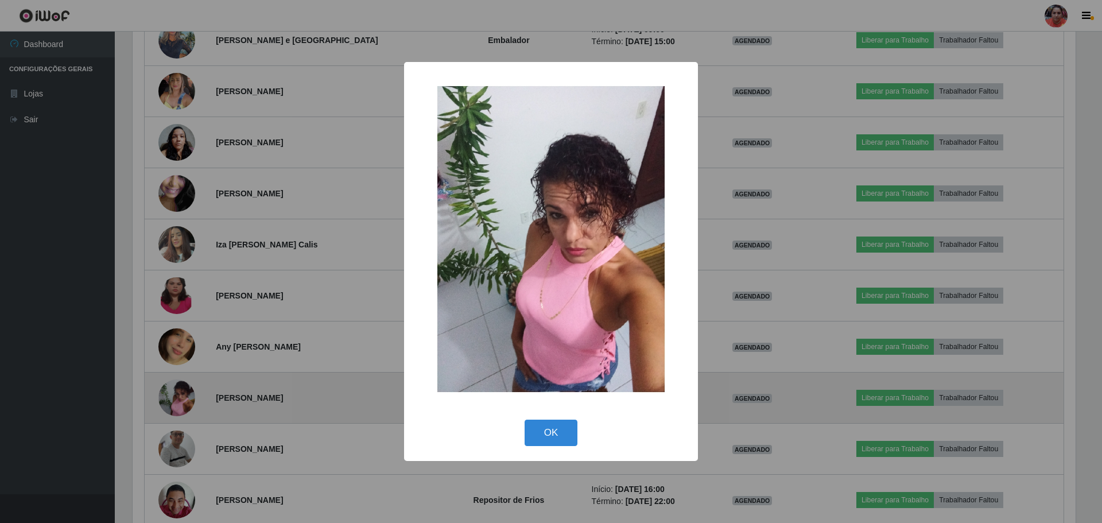
click at [182, 396] on div "× OK Cancel" at bounding box center [551, 261] width 1102 height 523
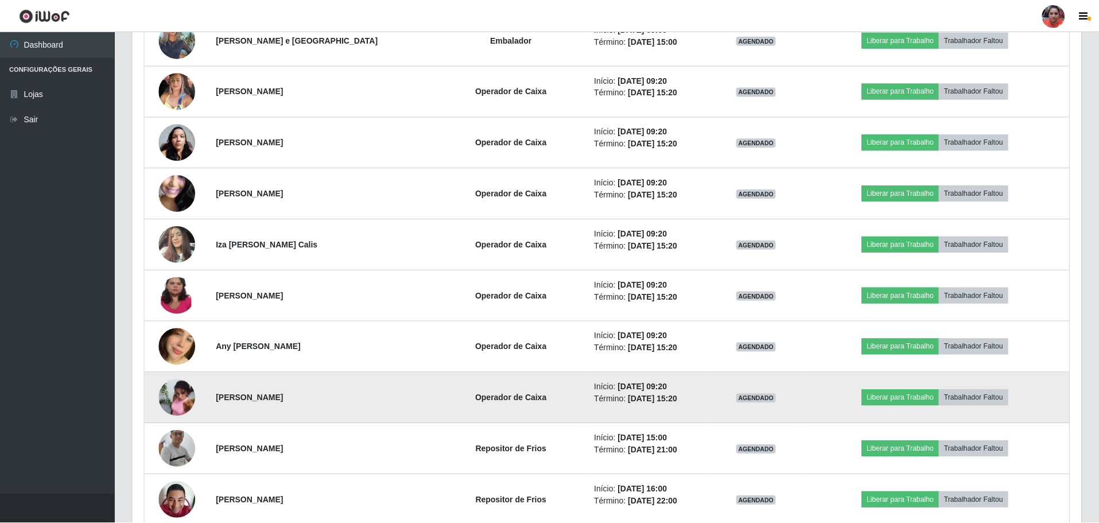
scroll to position [0, 0]
click at [183, 395] on img at bounding box center [176, 397] width 37 height 49
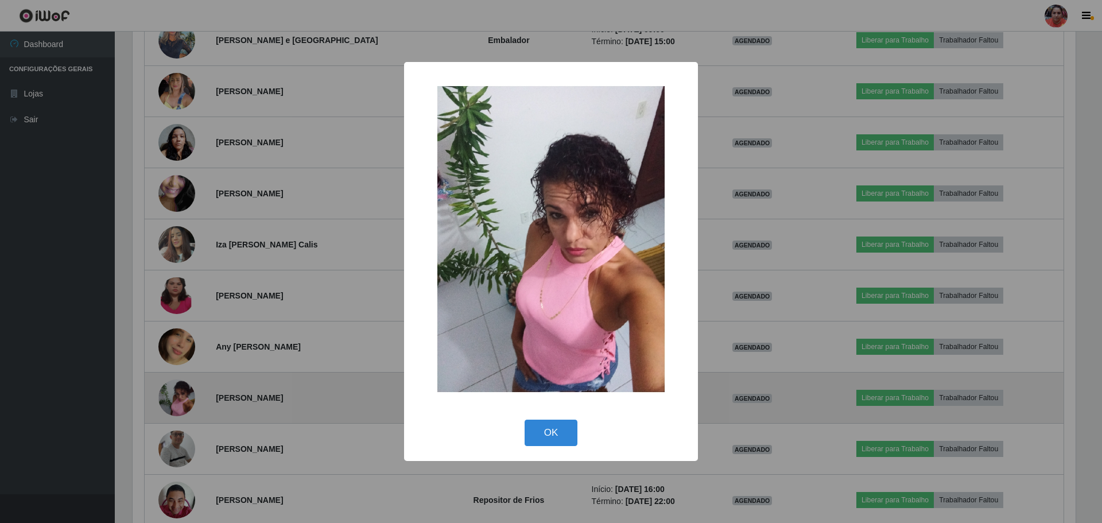
click at [183, 395] on div "× OK Cancel" at bounding box center [551, 261] width 1102 height 523
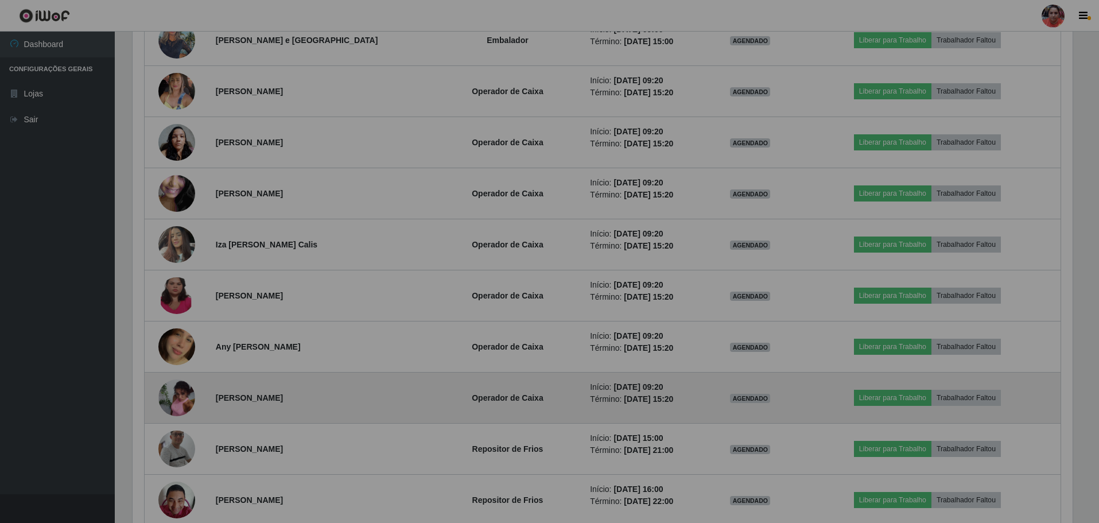
scroll to position [238, 949]
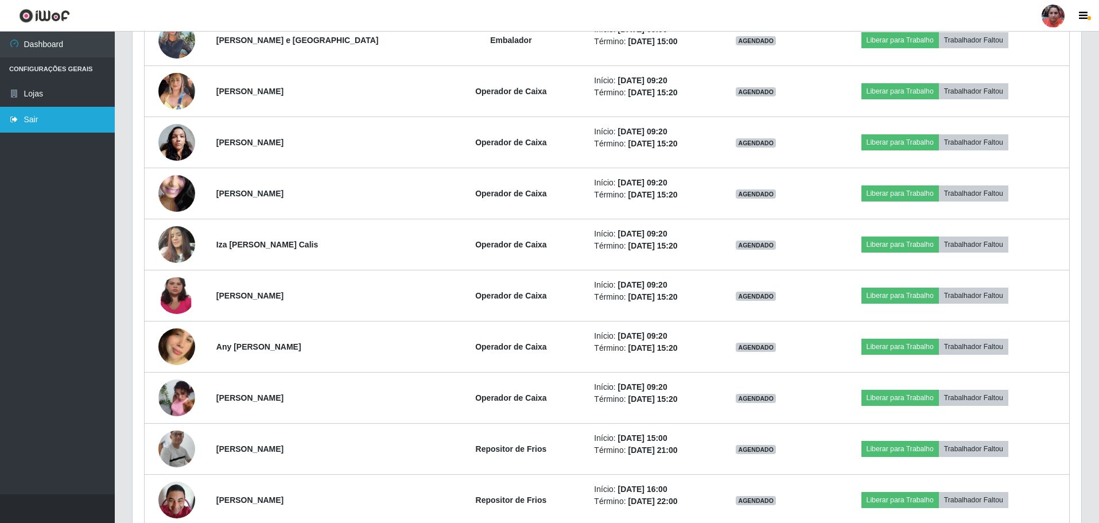
click at [53, 126] on link "Sair" at bounding box center [57, 120] width 115 height 26
